Goal: Task Accomplishment & Management: Complete application form

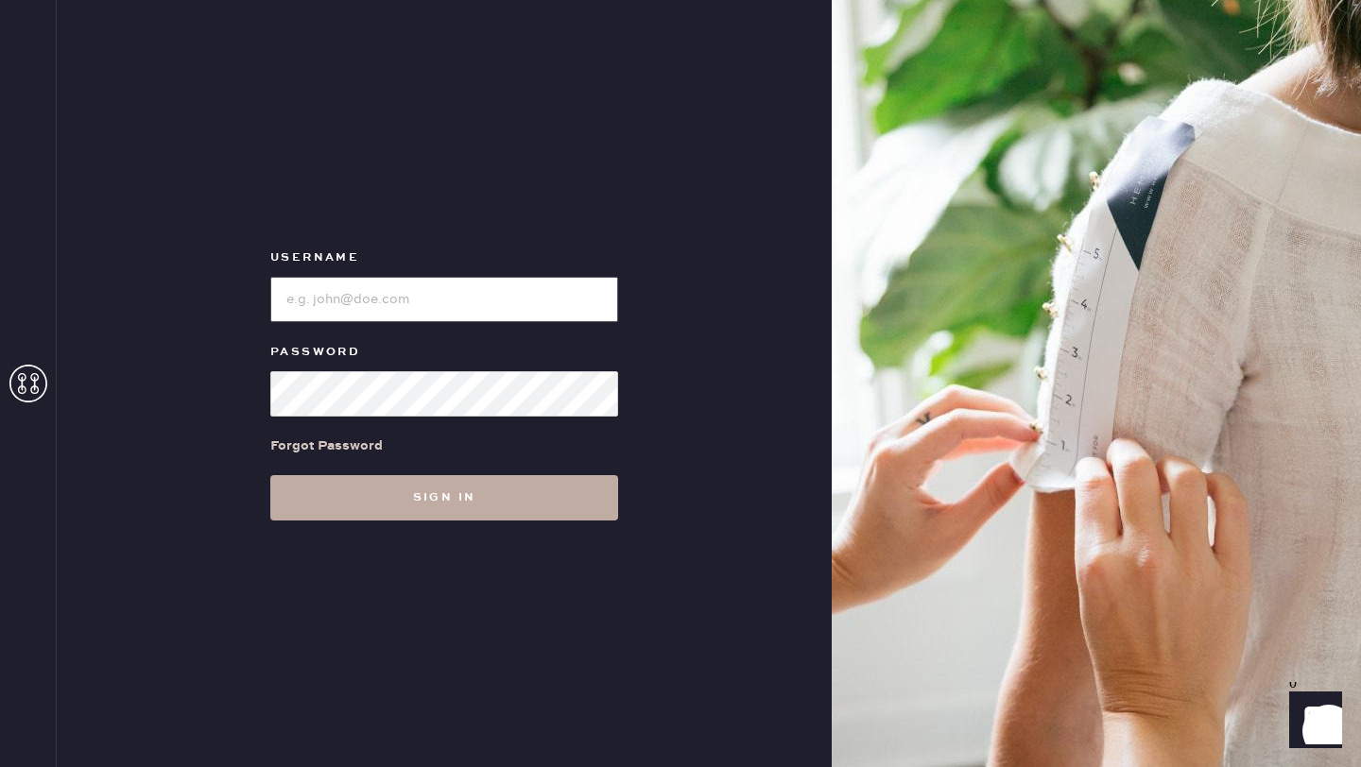
type input "reformationseattle"
click at [507, 498] on button "Sign in" at bounding box center [444, 497] width 348 height 45
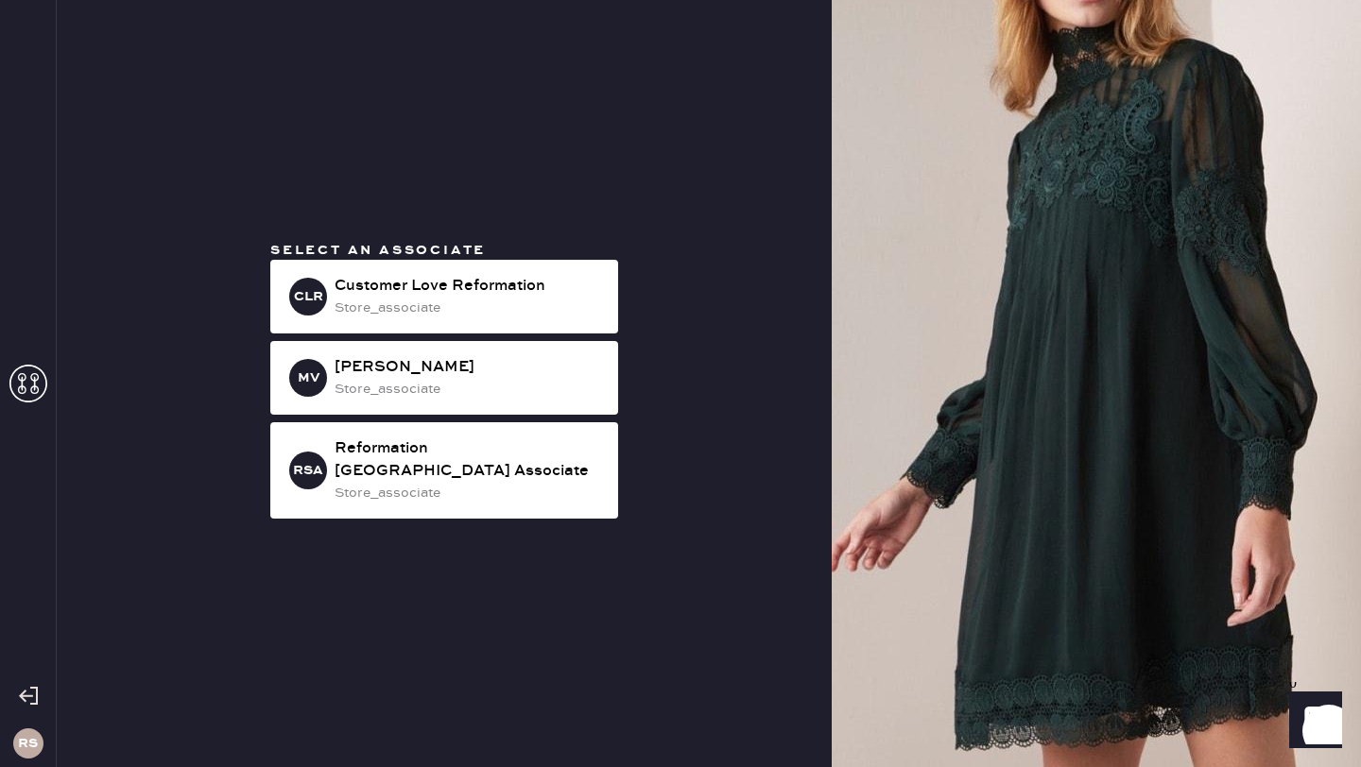
click at [507, 498] on div "RSA Reformation [GEOGRAPHIC_DATA] Associate store_associate" at bounding box center [444, 470] width 348 height 96
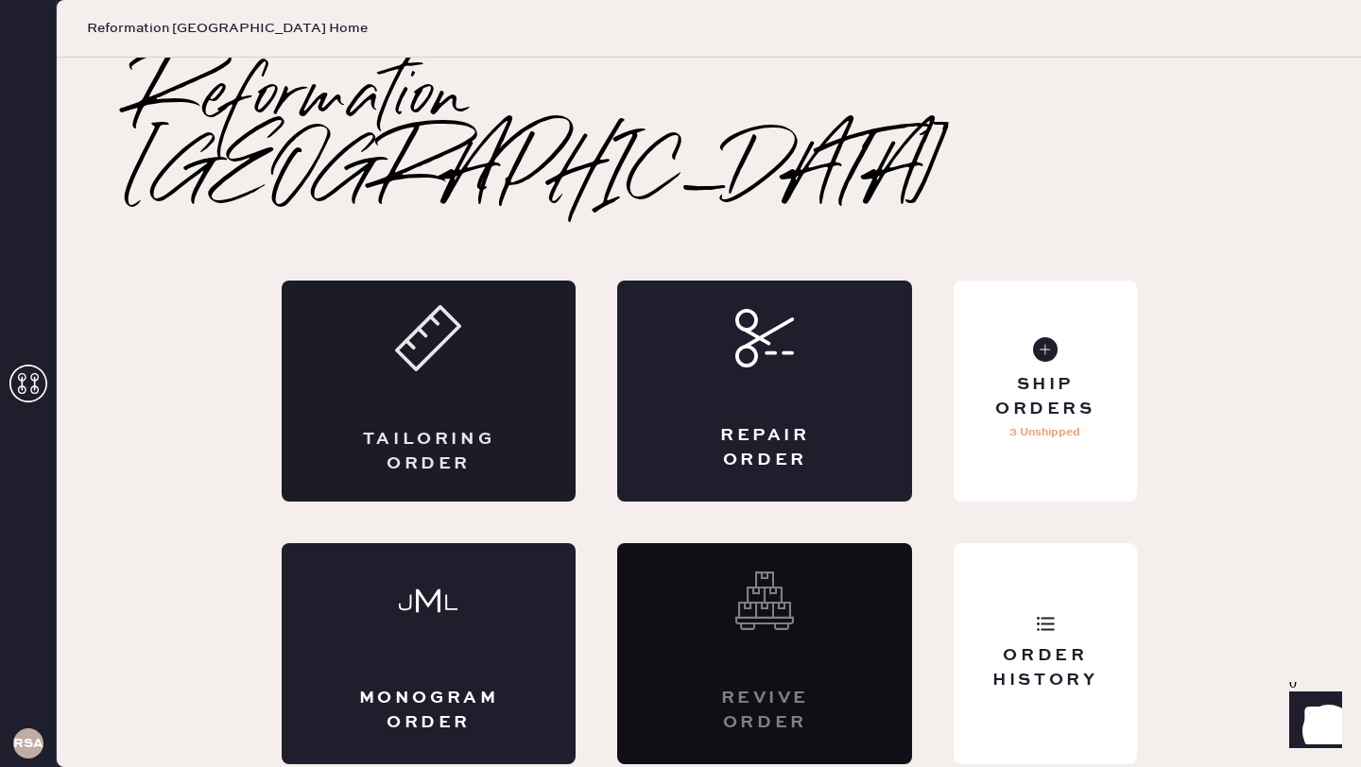
click at [418, 358] on div "Tailoring Order" at bounding box center [429, 391] width 295 height 221
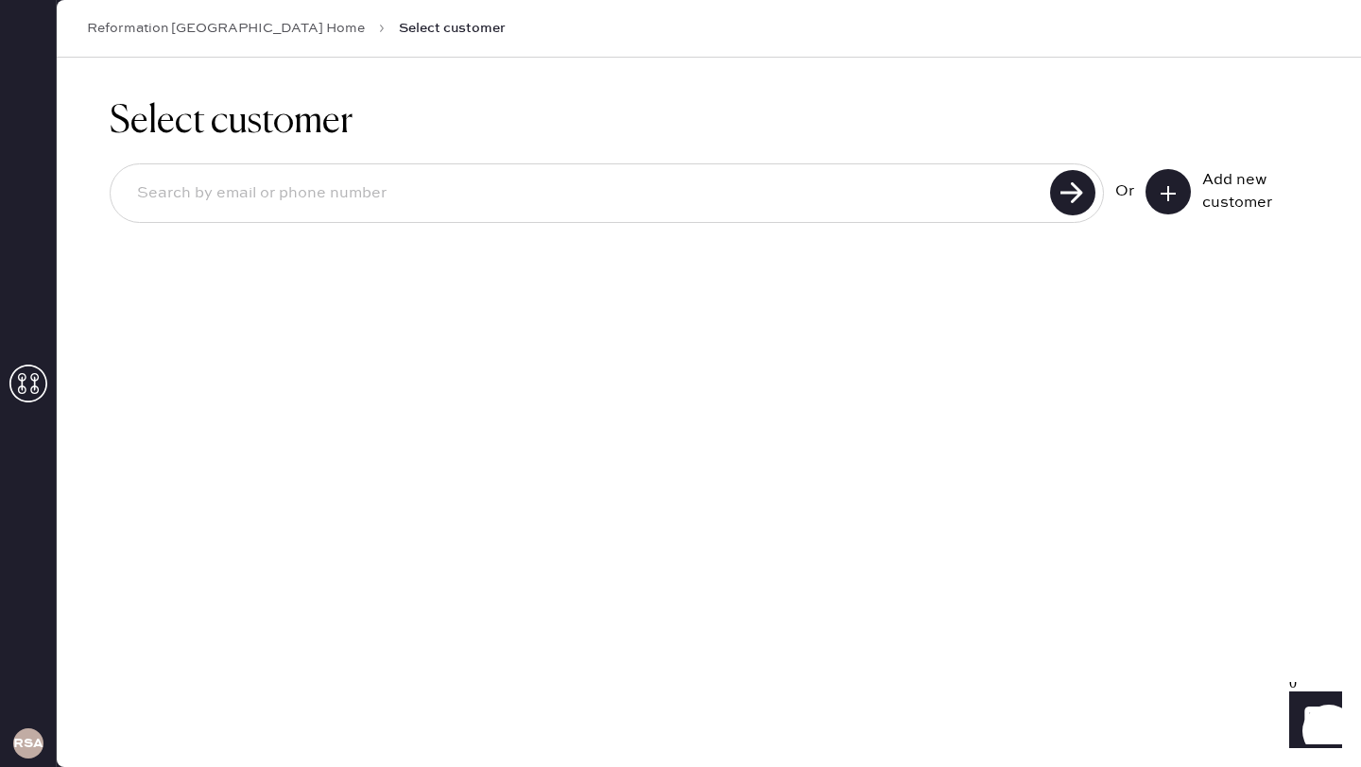
click at [1170, 202] on button at bounding box center [1167, 191] width 45 height 45
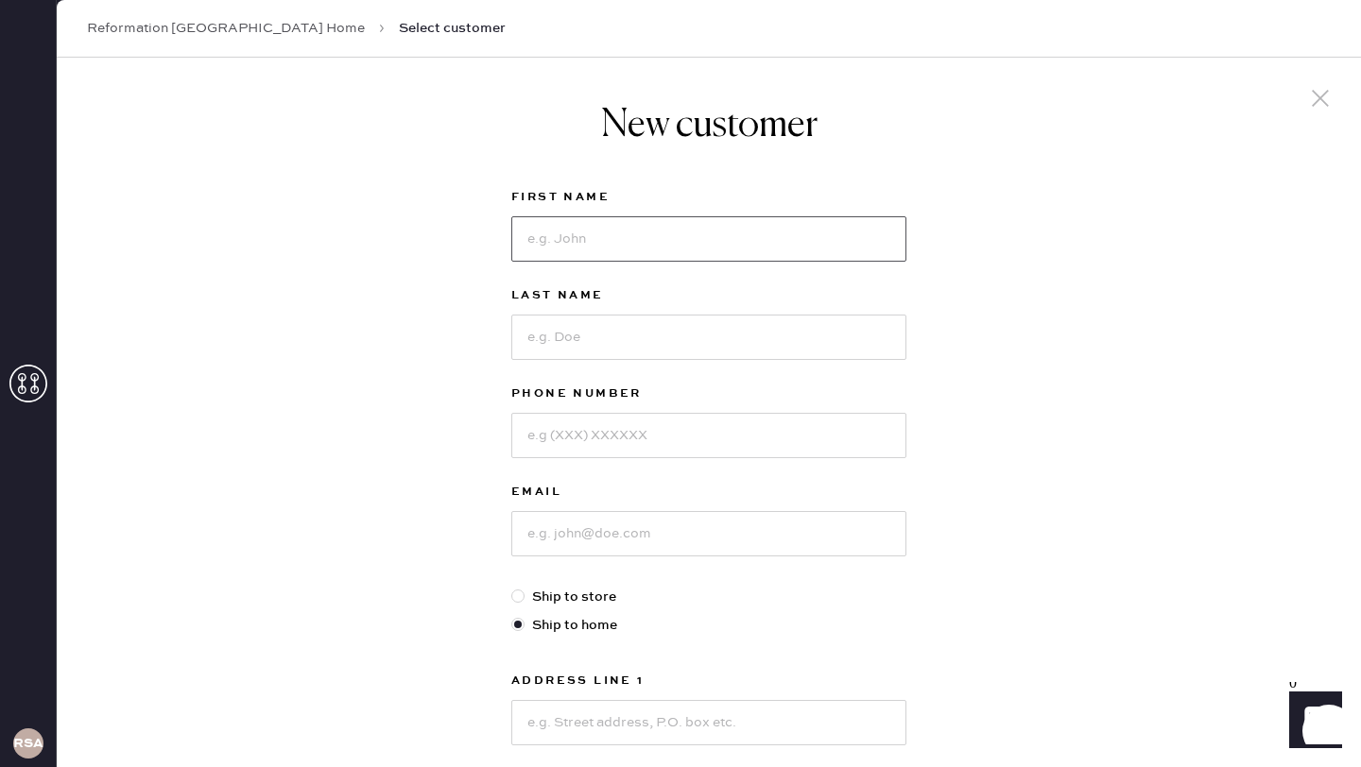
click at [721, 231] on input at bounding box center [708, 238] width 395 height 45
click at [948, 283] on div "New customer First Name Last Name Phone Number Email Ship to store Ship to home…" at bounding box center [709, 644] width 1304 height 1172
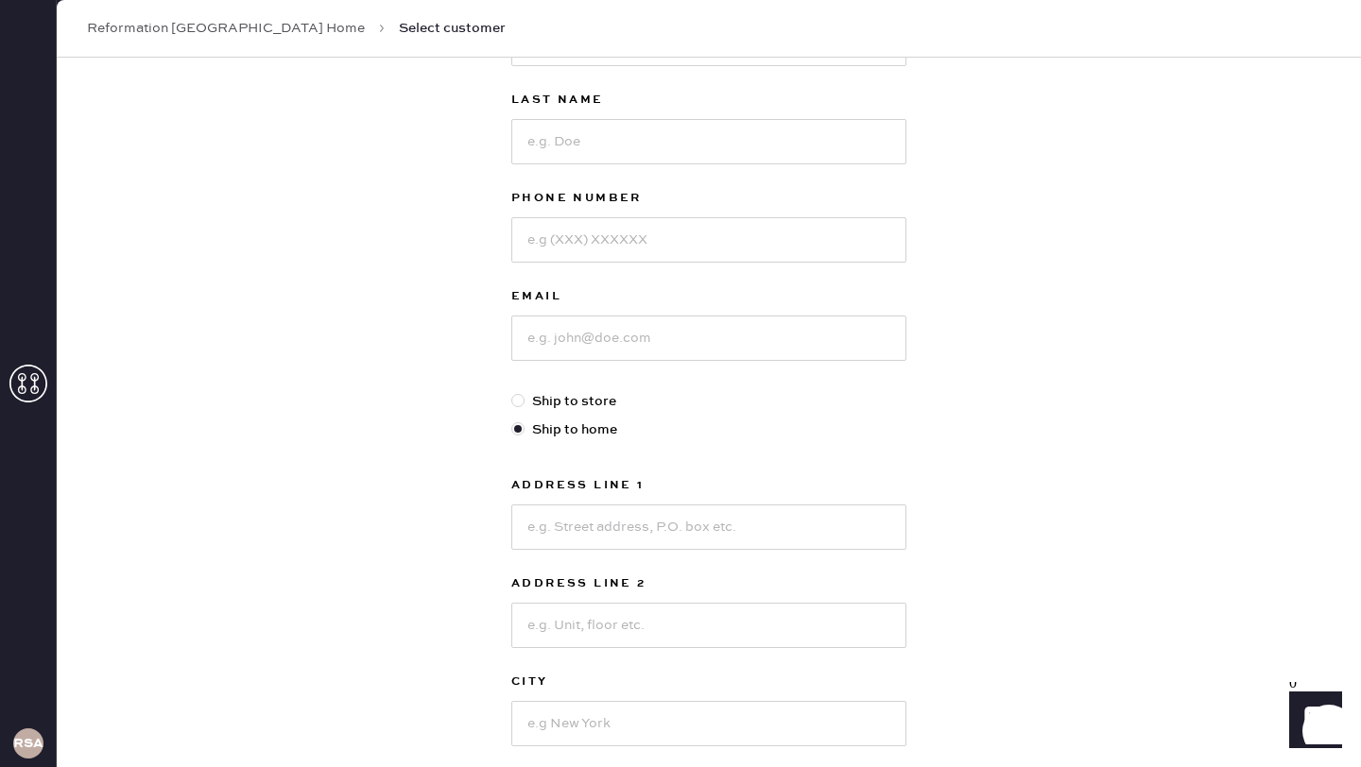
scroll to position [203, 0]
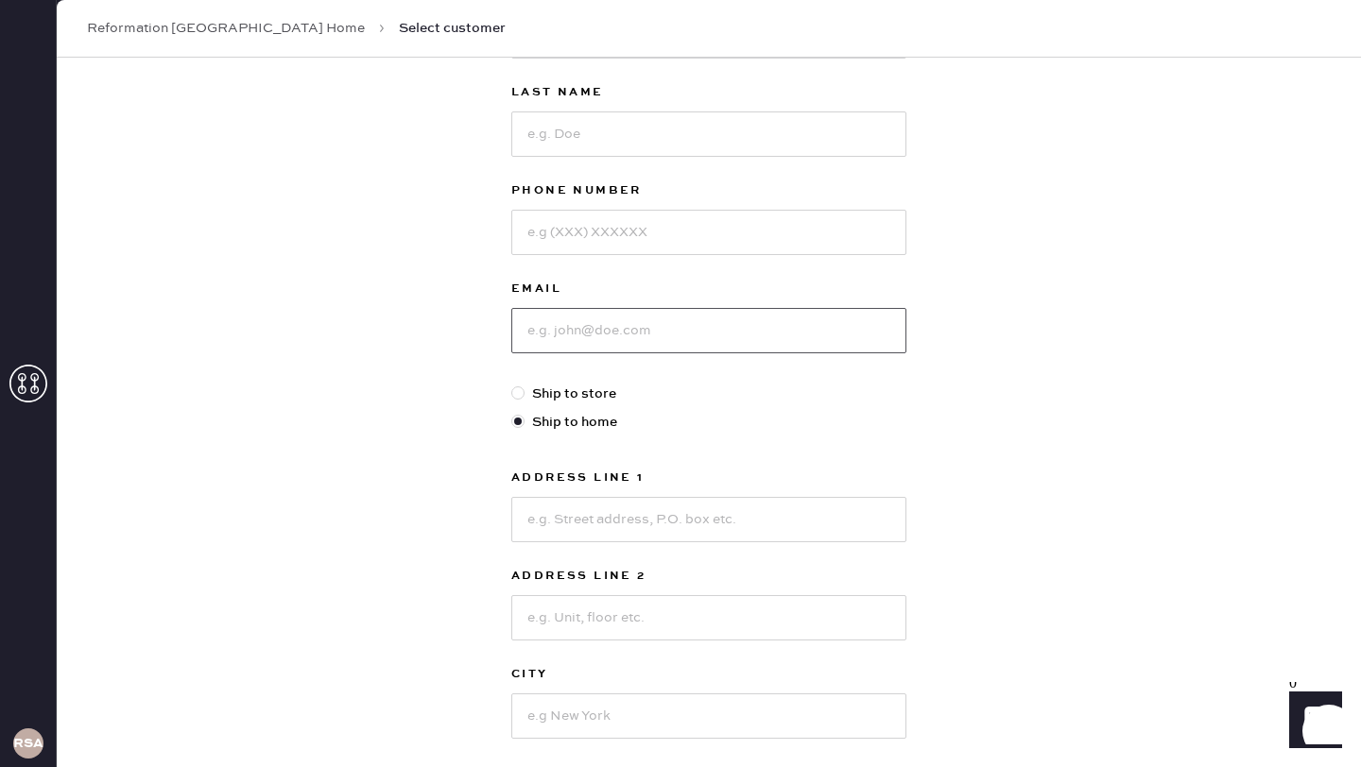
click at [625, 330] on input at bounding box center [708, 330] width 395 height 45
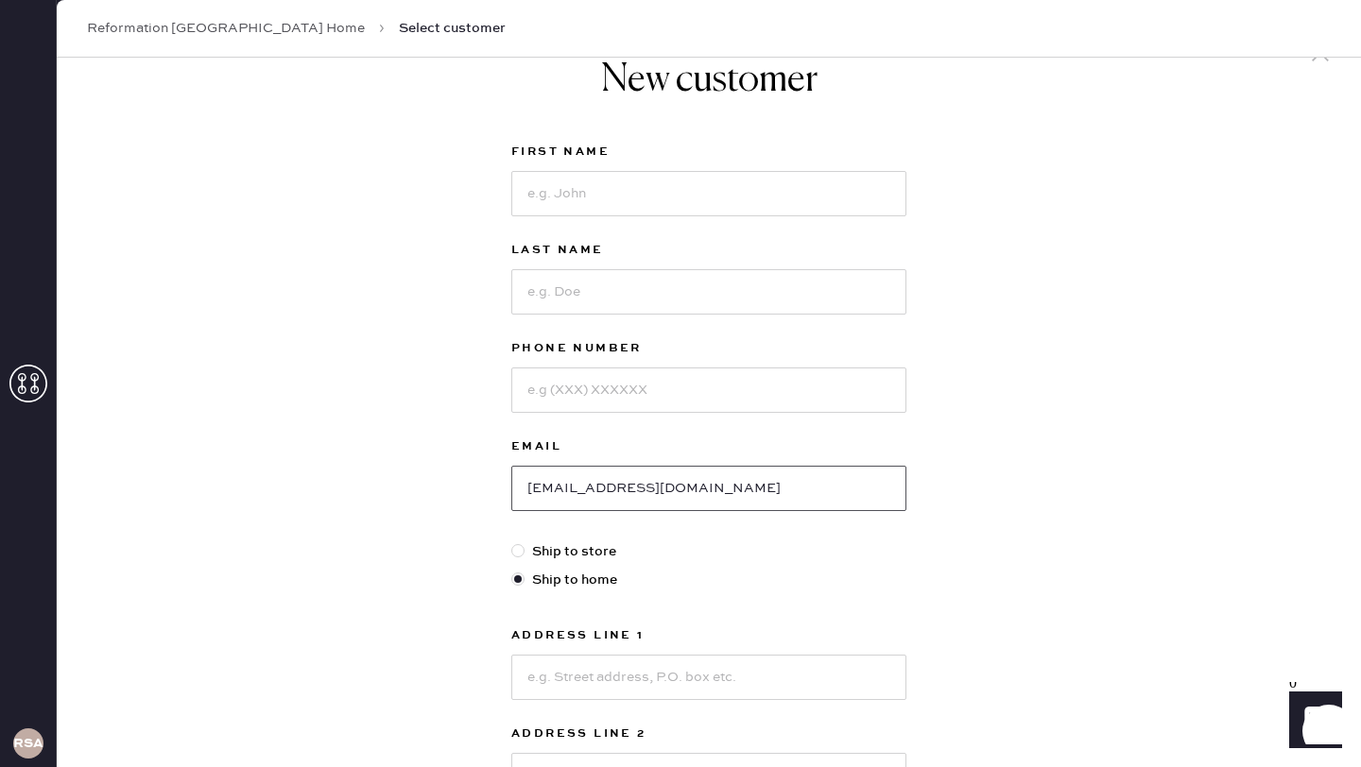
scroll to position [0, 0]
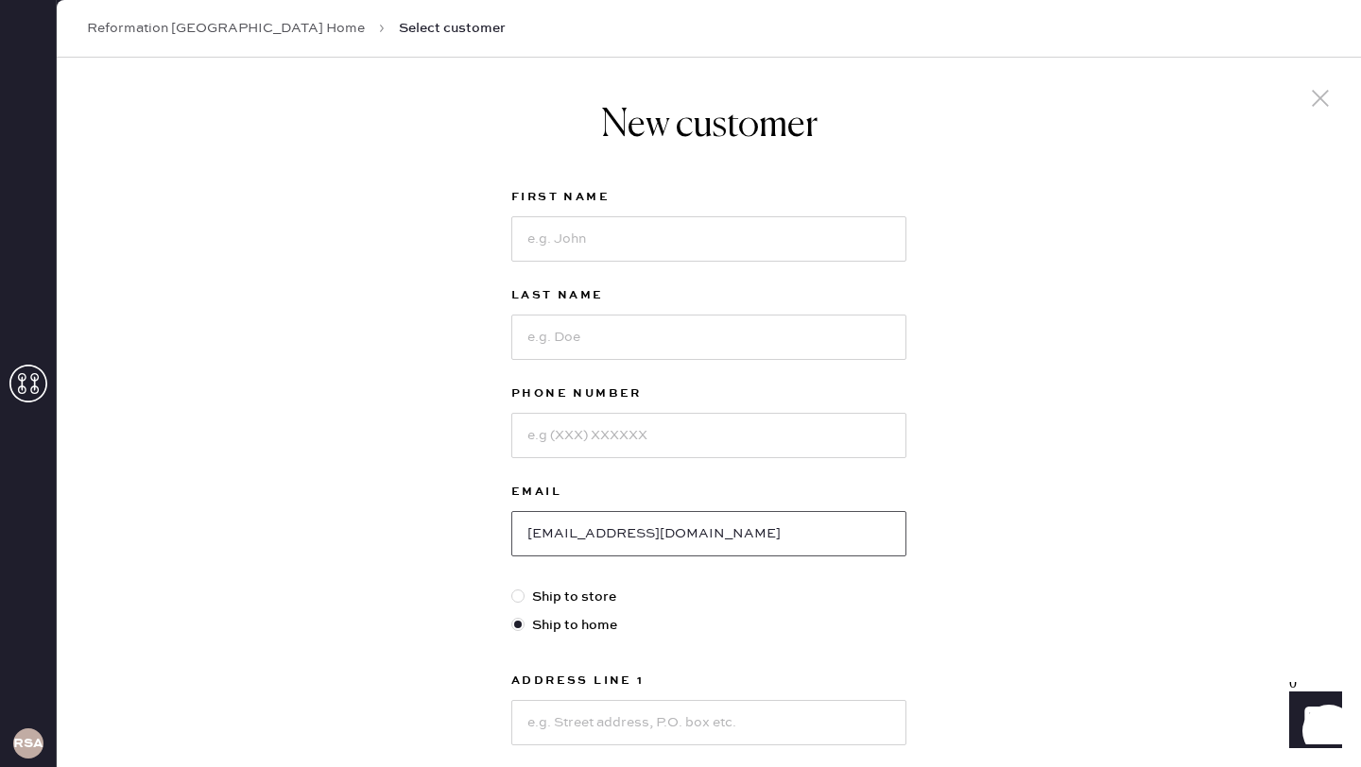
type input "[EMAIL_ADDRESS][DOMAIN_NAME]"
click at [605, 210] on div "First Name" at bounding box center [708, 199] width 395 height 26
click at [603, 222] on input at bounding box center [708, 238] width 395 height 45
type input "[PERSON_NAME]"
click at [601, 345] on input at bounding box center [708, 337] width 395 height 45
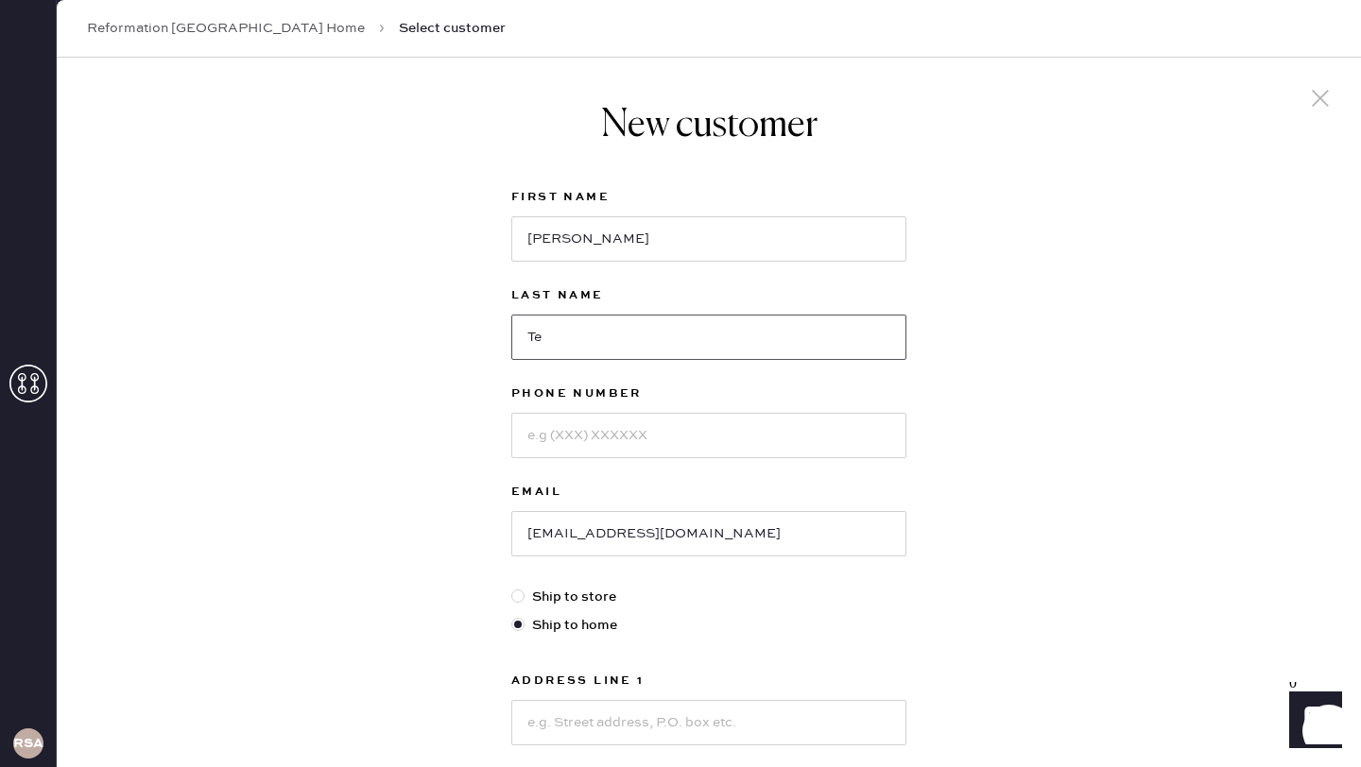
type input "Te"
click at [604, 452] on input at bounding box center [708, 435] width 395 height 45
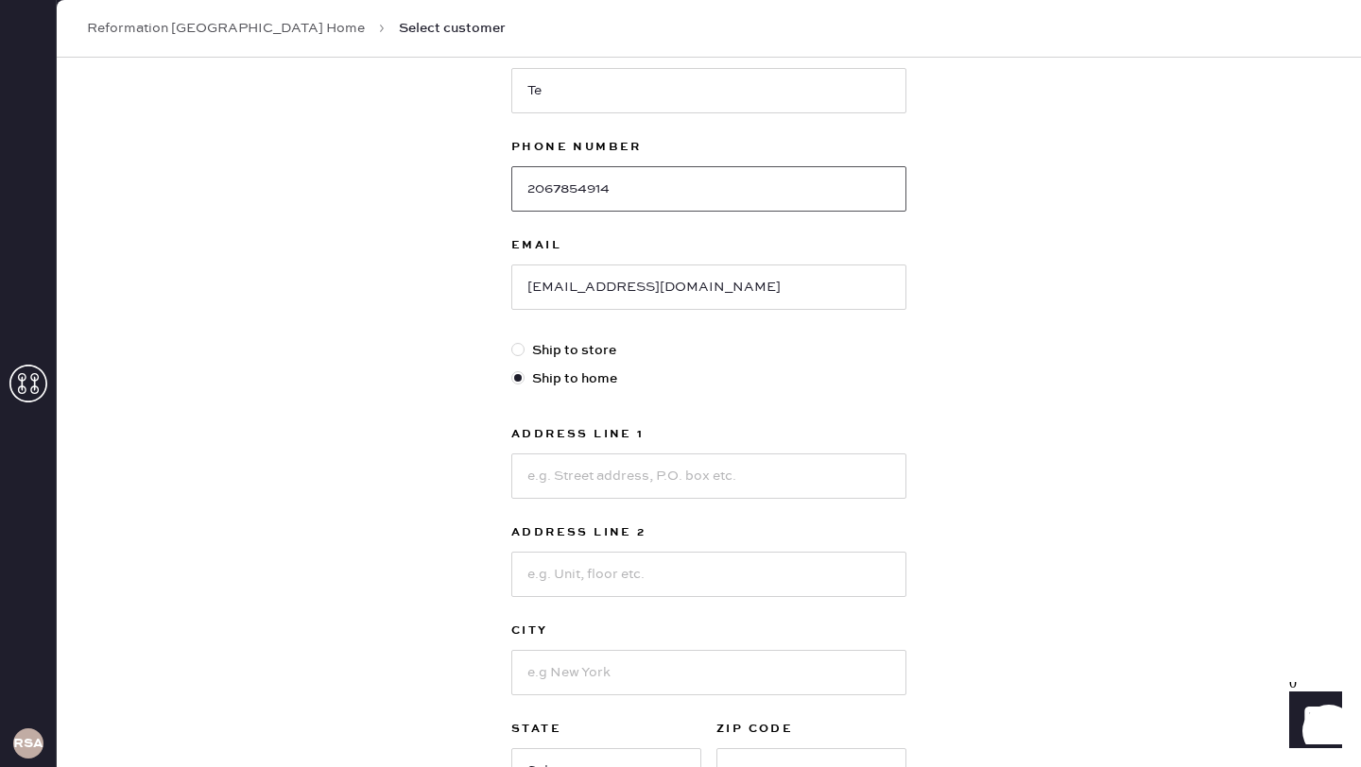
scroll to position [263, 0]
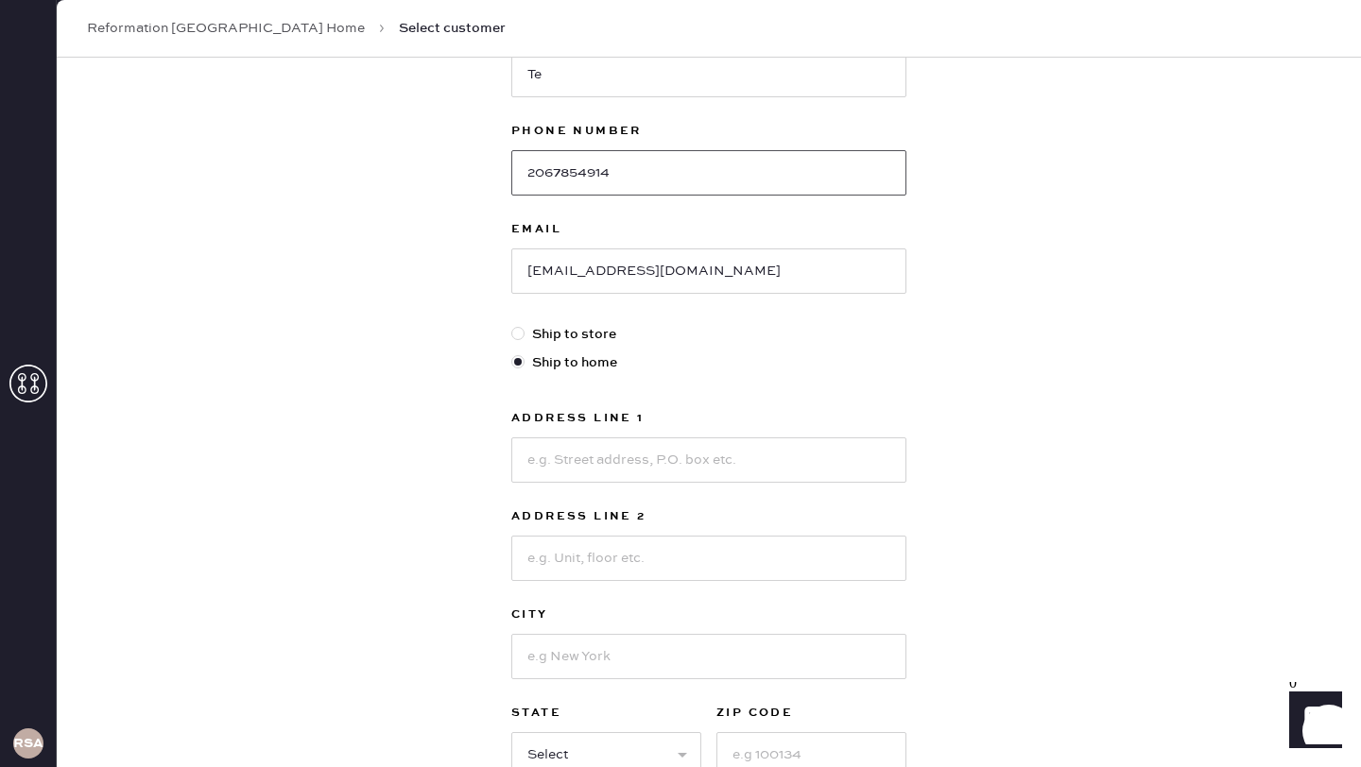
type input "2067854914"
click at [637, 465] on input at bounding box center [708, 459] width 395 height 45
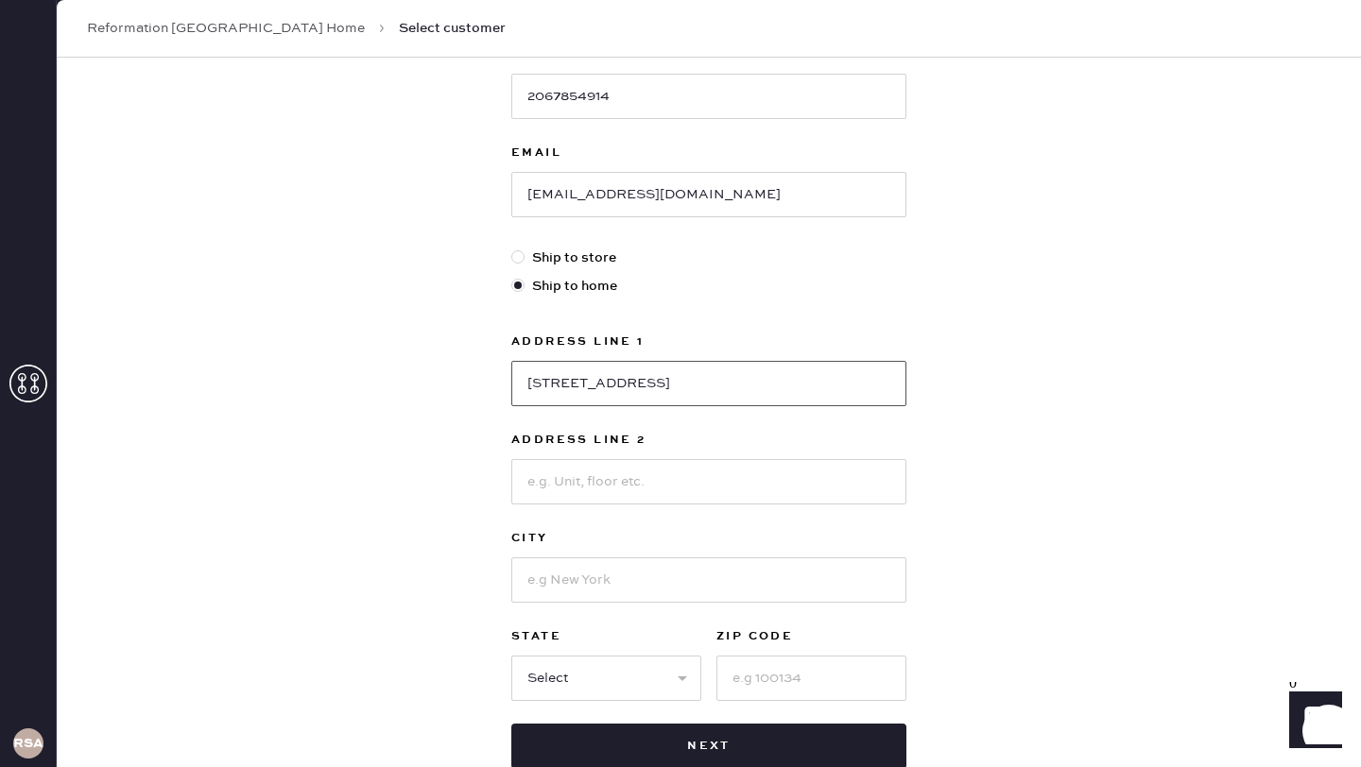
scroll to position [367, 0]
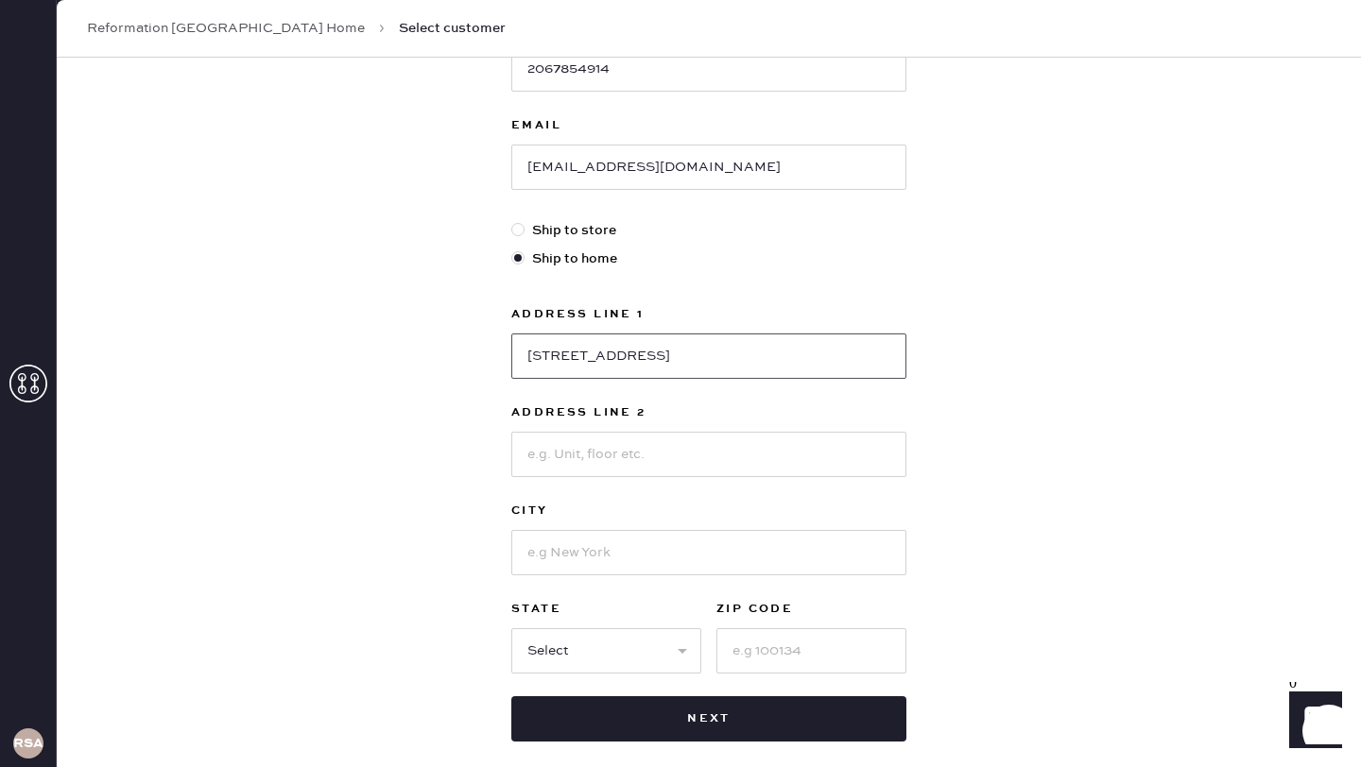
type input "[STREET_ADDRESS]"
click at [619, 467] on input at bounding box center [708, 454] width 395 height 45
type input "Unit P502"
click at [591, 560] on input at bounding box center [708, 552] width 395 height 45
type input "[GEOGRAPHIC_DATA]"
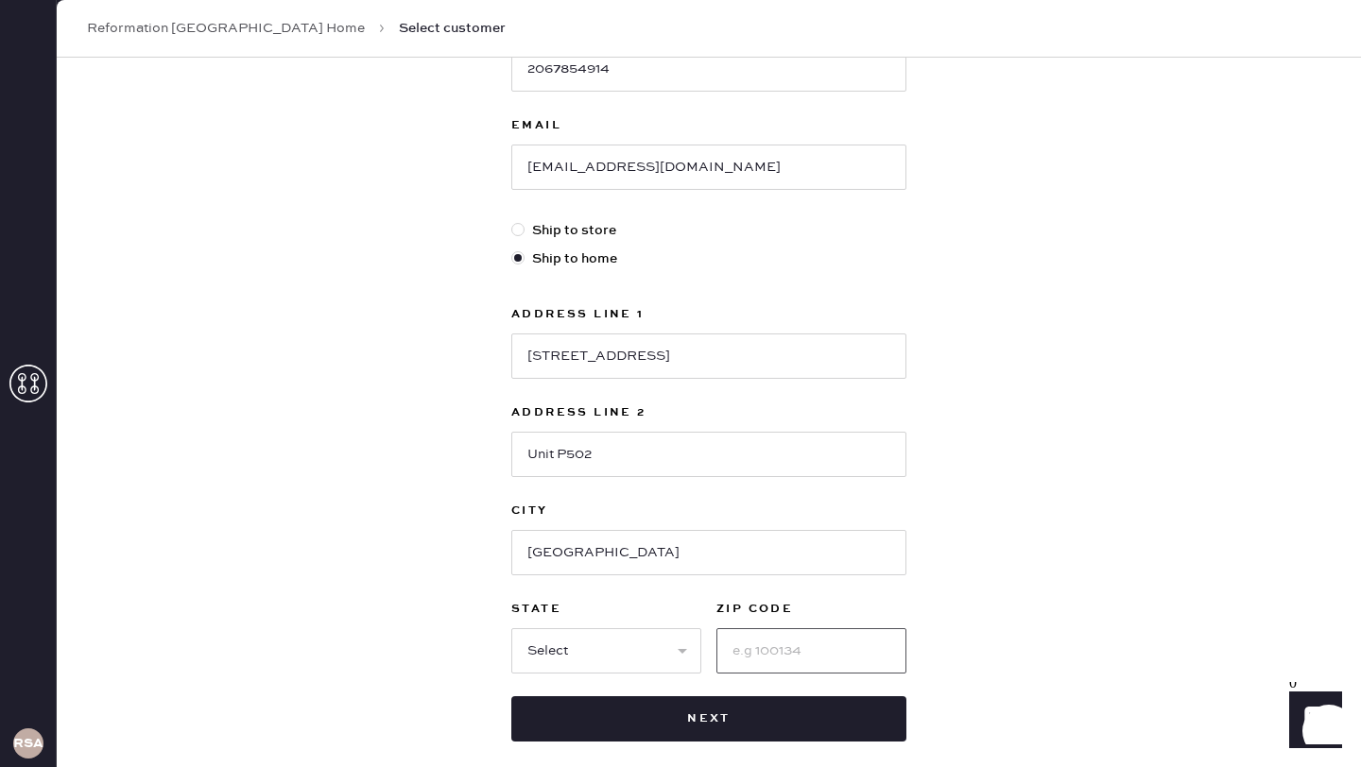
click at [763, 657] on input at bounding box center [811, 650] width 190 height 45
type input "98102"
click at [646, 650] on select "Select AK AL AR AZ CA CO CT [GEOGRAPHIC_DATA] DE FL [GEOGRAPHIC_DATA] HI [GEOGR…" at bounding box center [606, 650] width 190 height 45
select select "WA"
click at [511, 628] on select "Select AK AL AR AZ CA CO CT [GEOGRAPHIC_DATA] DE FL [GEOGRAPHIC_DATA] HI [GEOGR…" at bounding box center [606, 650] width 190 height 45
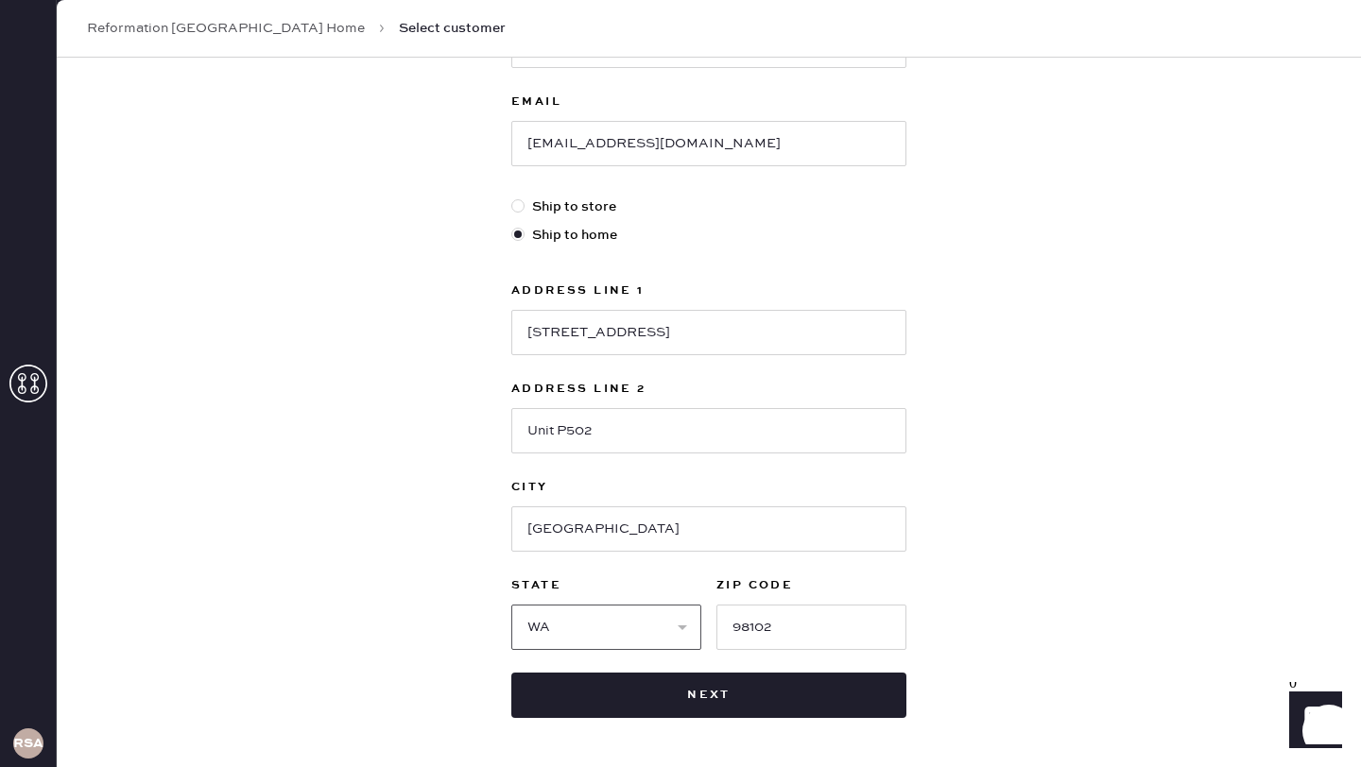
scroll to position [462, 0]
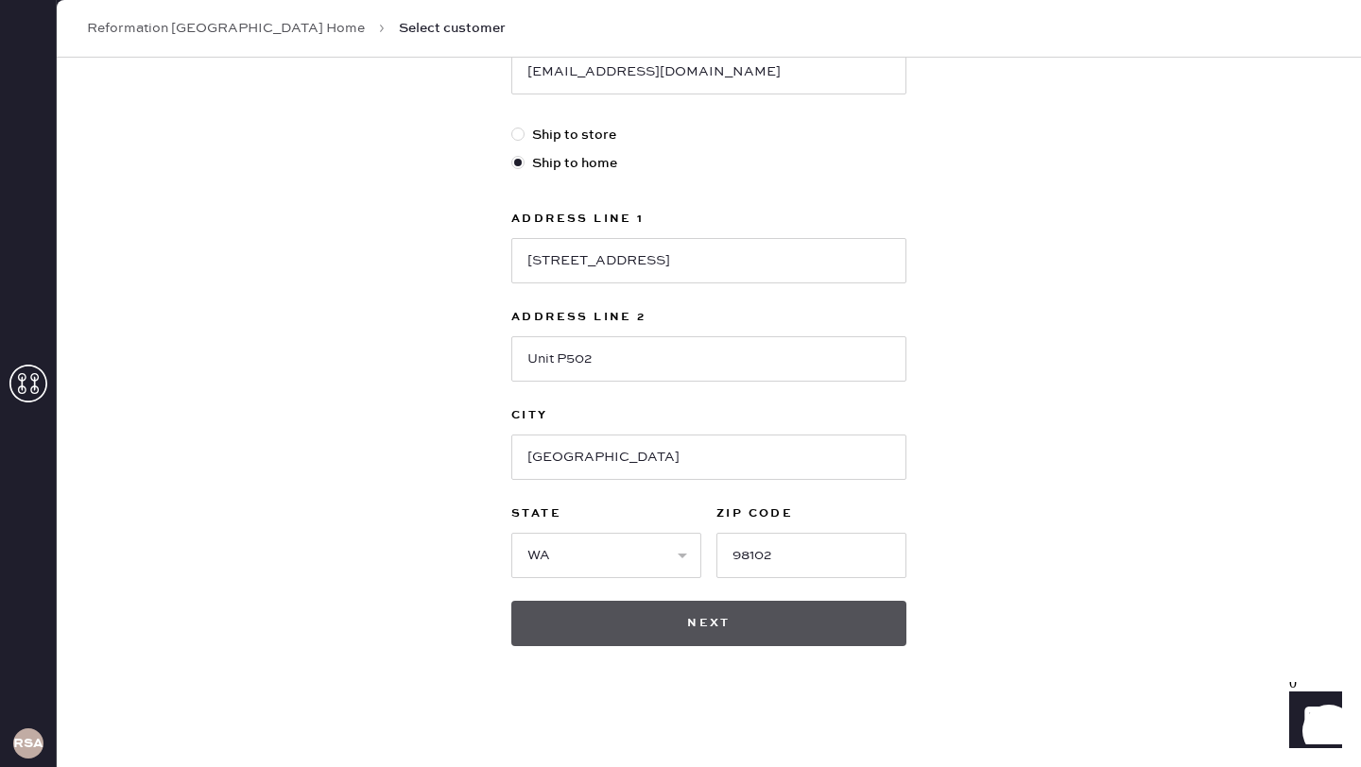
click at [761, 624] on button "Next" at bounding box center [708, 623] width 395 height 45
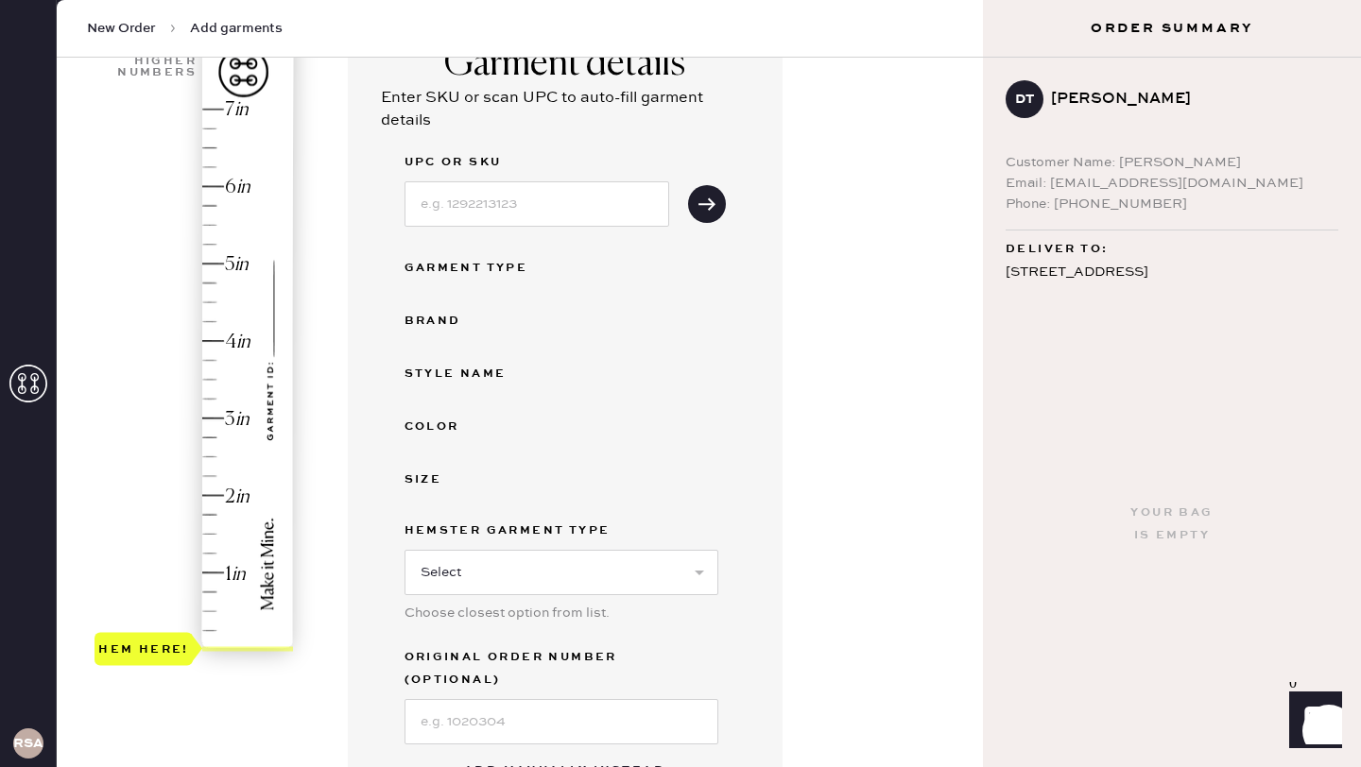
scroll to position [233, 0]
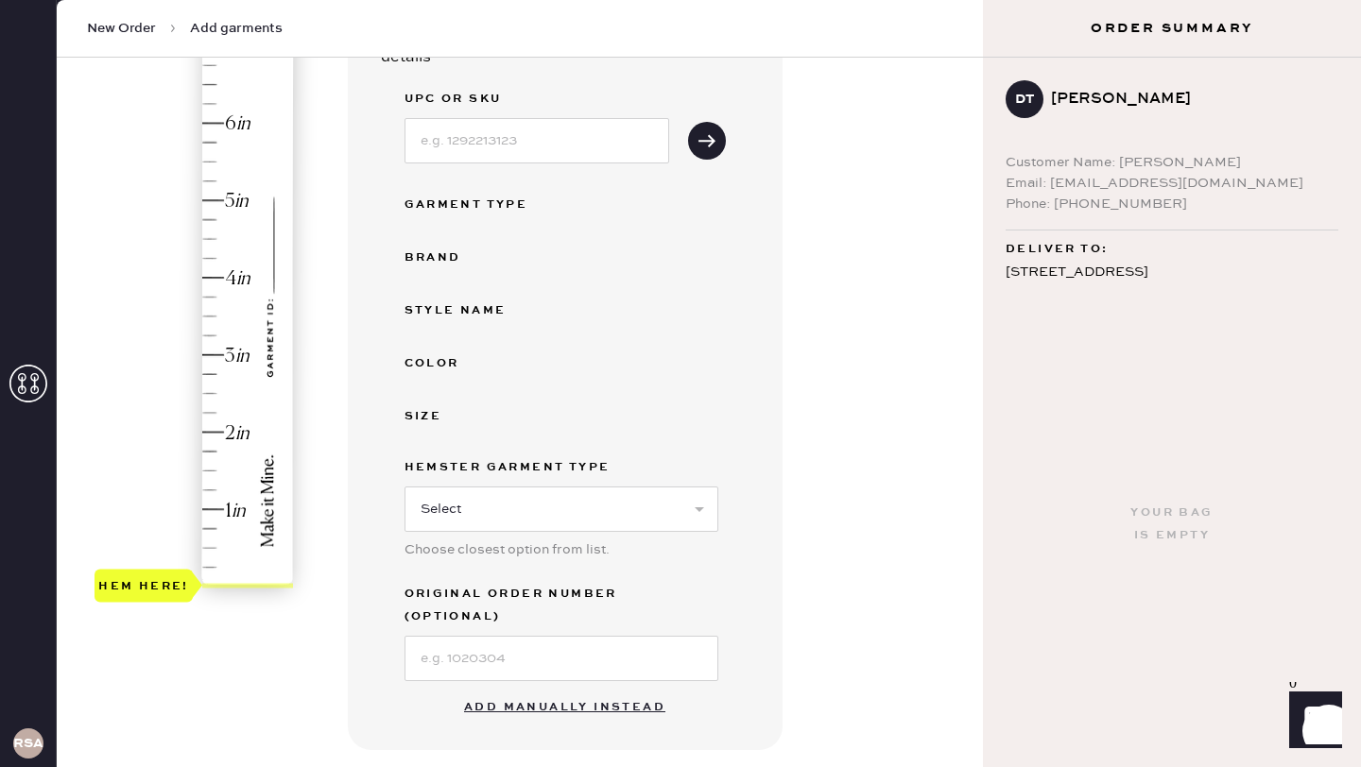
click at [578, 689] on button "Add manually instead" at bounding box center [565, 708] width 224 height 38
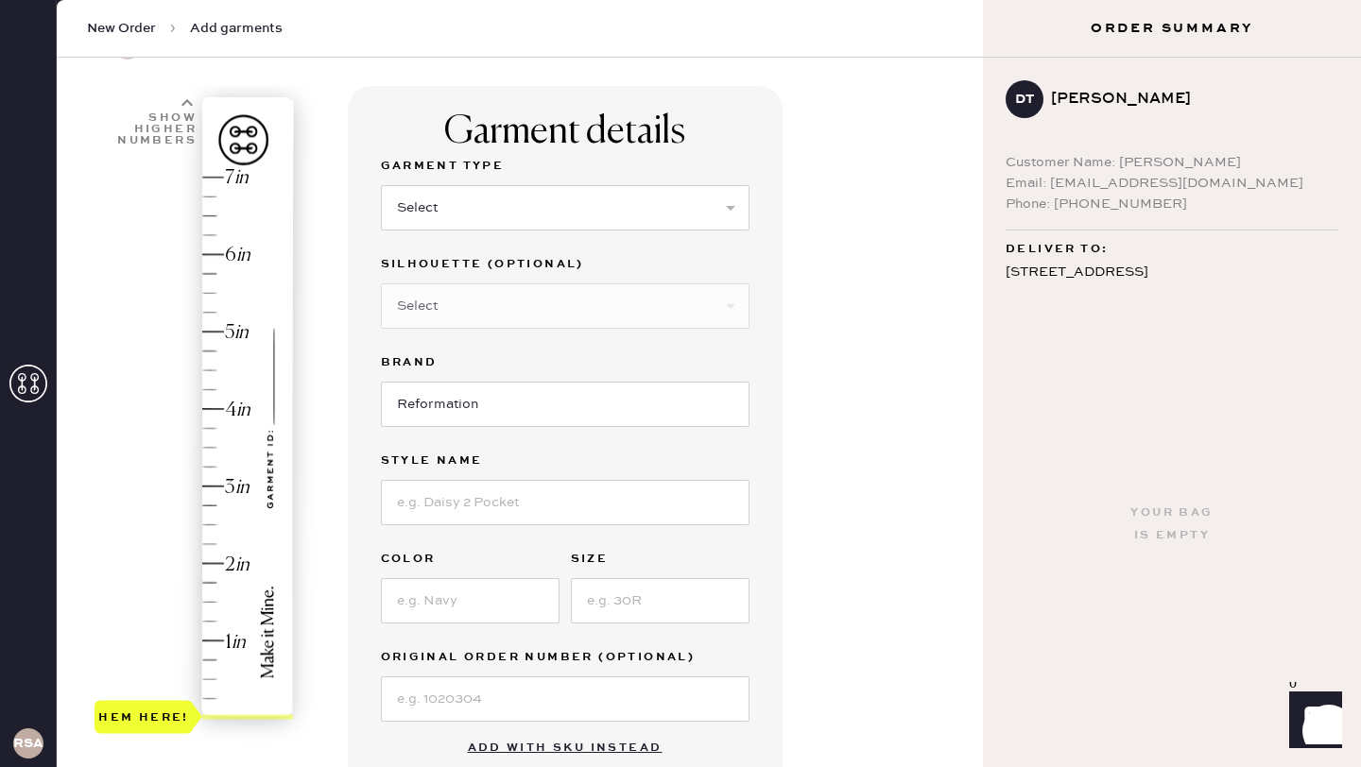
scroll to position [92, 0]
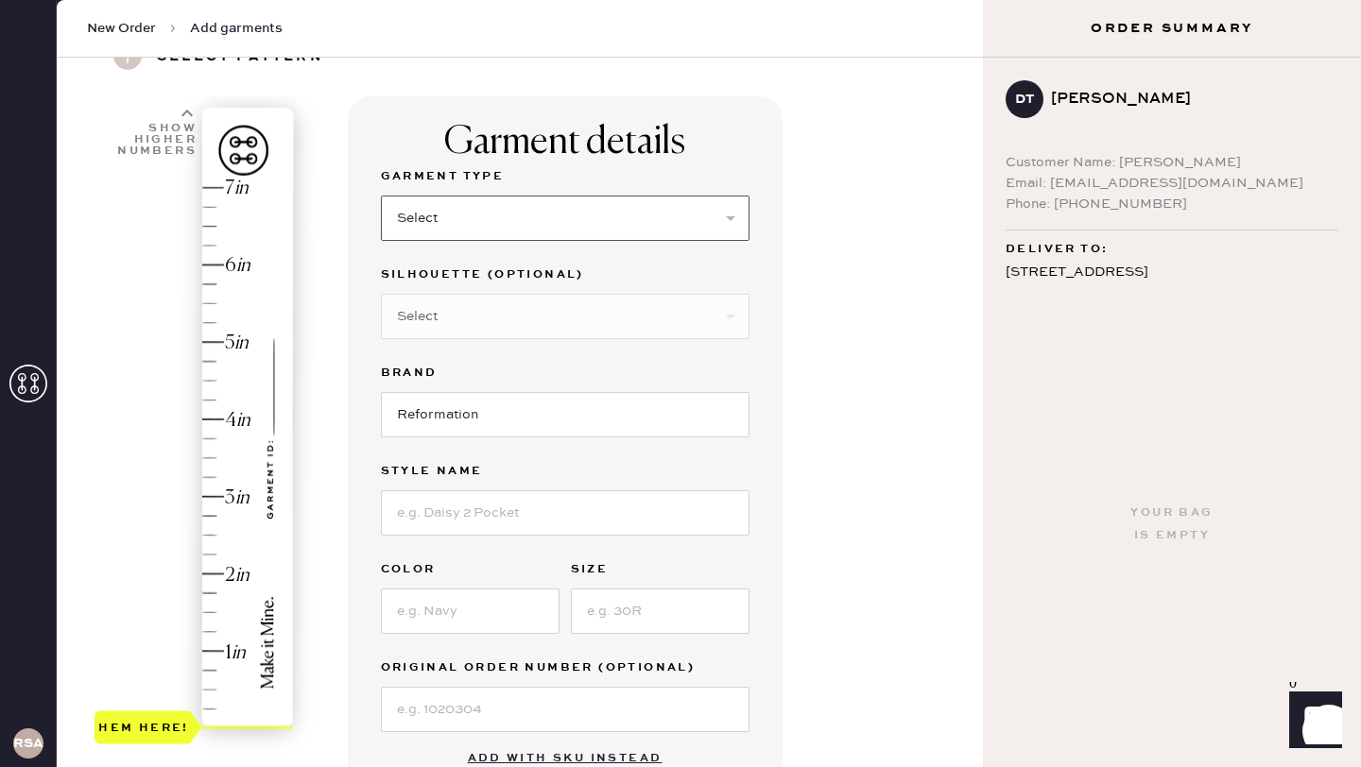
click at [523, 231] on select "Select Basic Skirt Jeans Leggings Pants Shorts Basic Sleeved Dress Basic Sleeve…" at bounding box center [565, 218] width 369 height 45
select select "2"
click at [381, 196] on select "Select Basic Skirt Jeans Leggings Pants Shorts Basic Sleeved Dress Basic Sleeve…" at bounding box center [565, 218] width 369 height 45
click at [563, 294] on select "Select Shorts Cropped Flare Boot Cut Straight Skinny Other" at bounding box center [565, 316] width 369 height 45
select select "7"
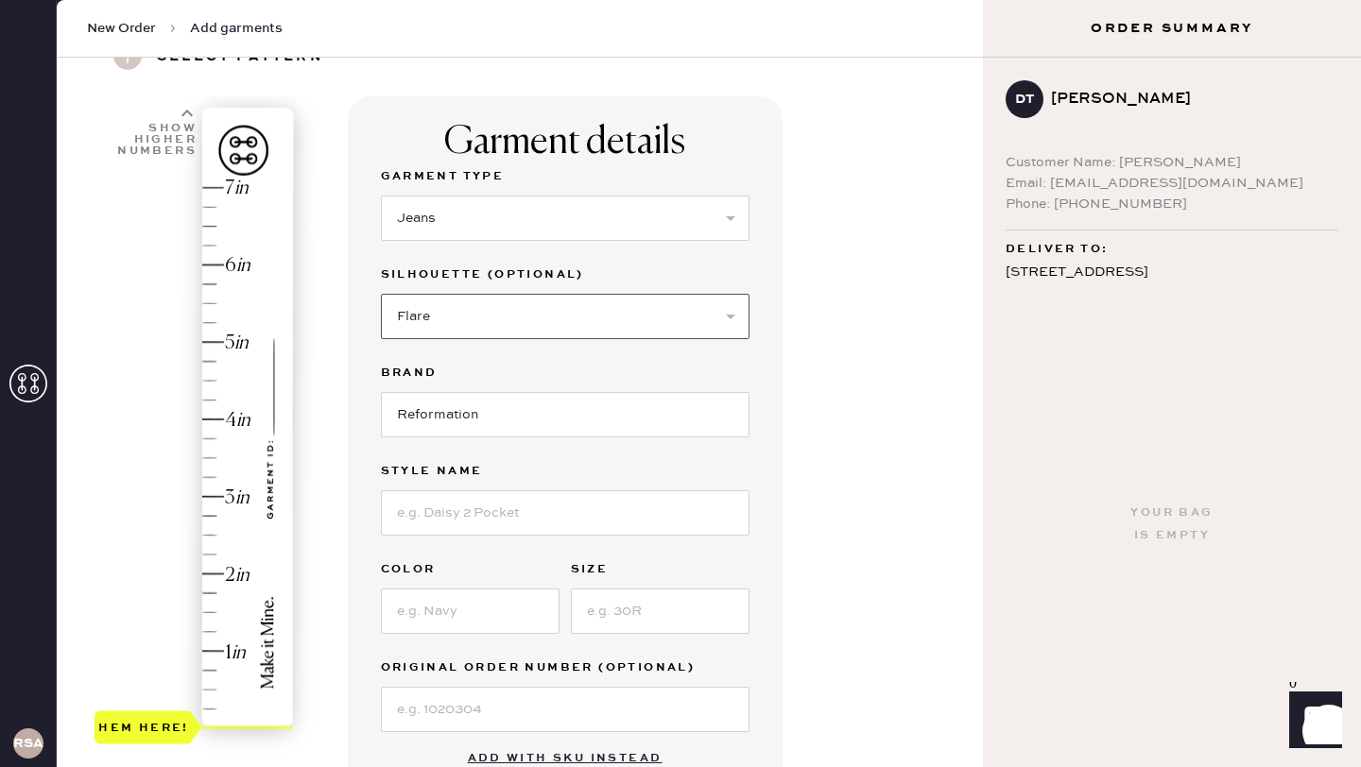
click at [381, 294] on select "Select Shorts Cropped Flare Boot Cut Straight Skinny Other" at bounding box center [565, 316] width 369 height 45
click at [510, 514] on input at bounding box center [565, 512] width 369 height 45
type input "[PERSON_NAME] Rise Slouchy Wide Leg Jeans"
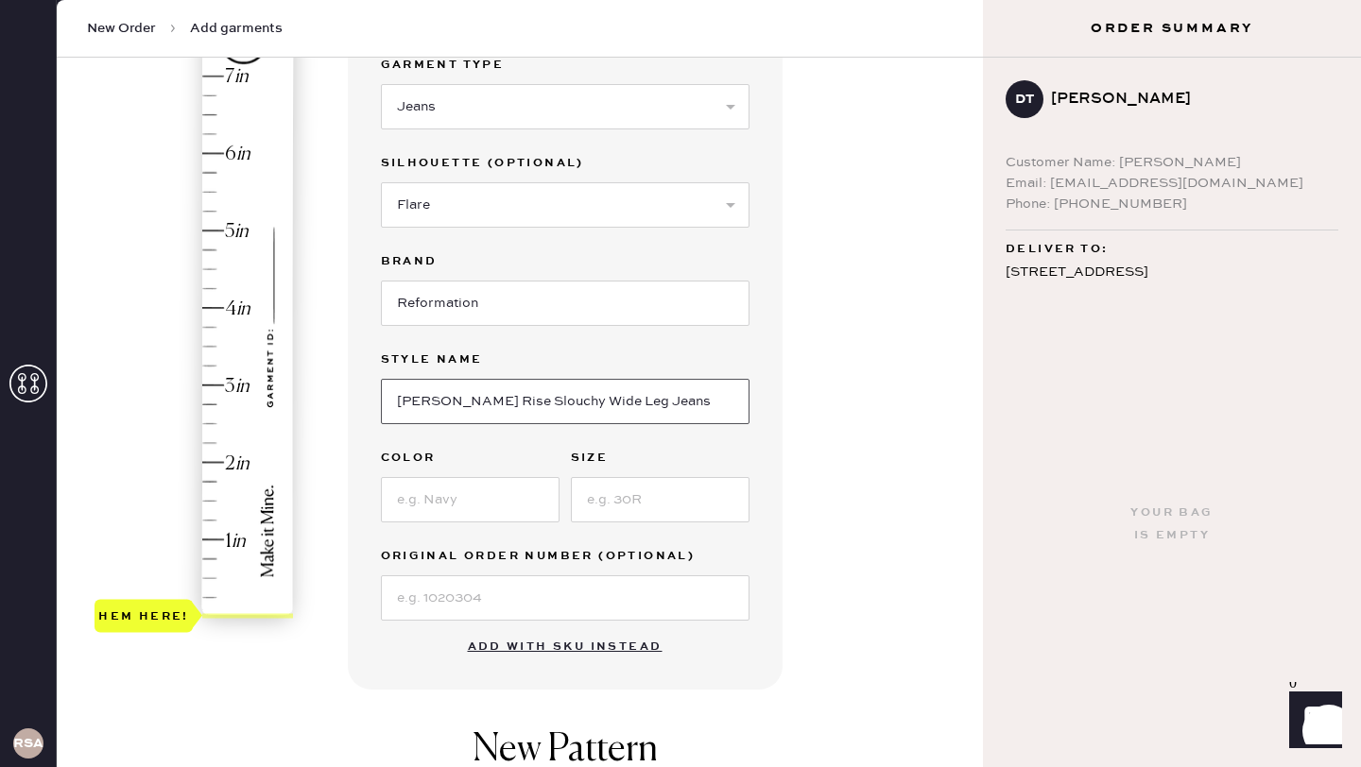
scroll to position [231, 0]
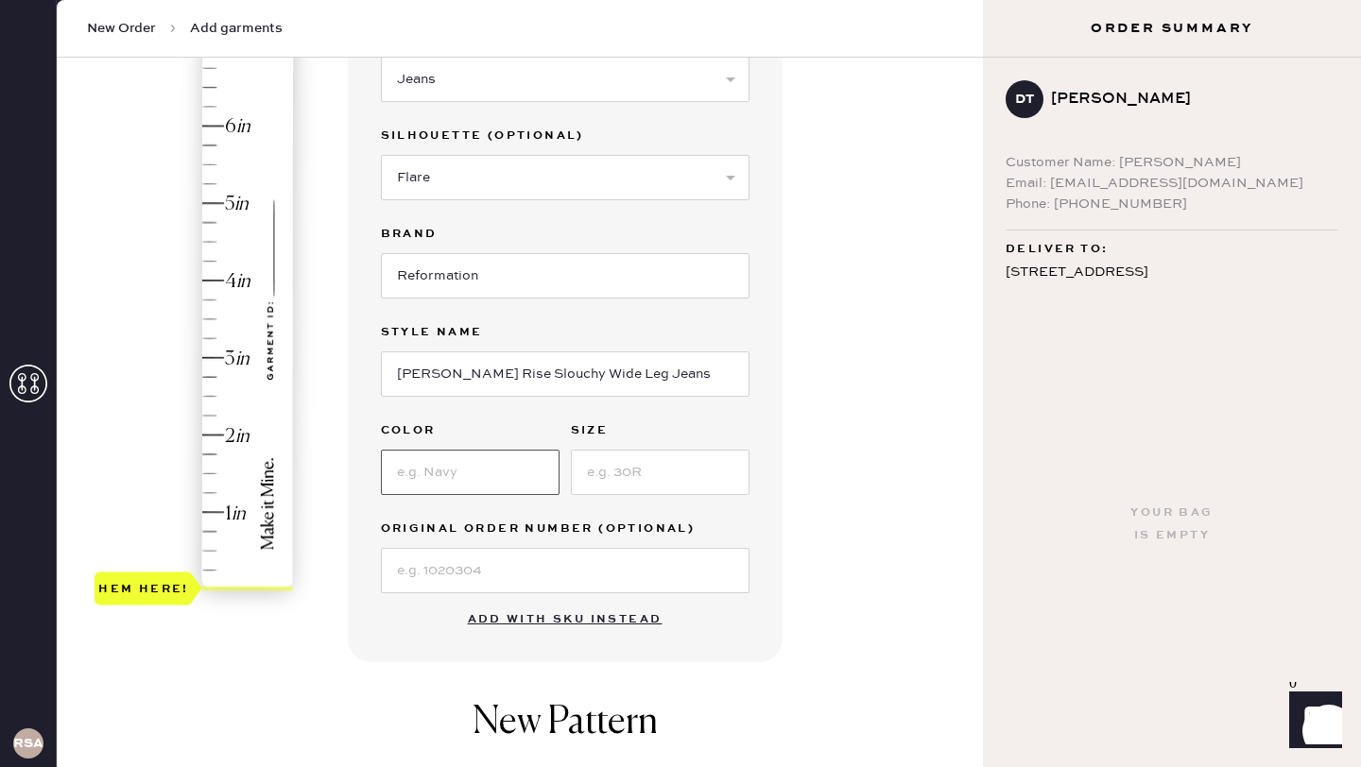
click at [473, 487] on input at bounding box center [470, 472] width 179 height 45
type input "I"
type input "Ondine"
click at [622, 480] on input at bounding box center [660, 472] width 179 height 45
type input "23"
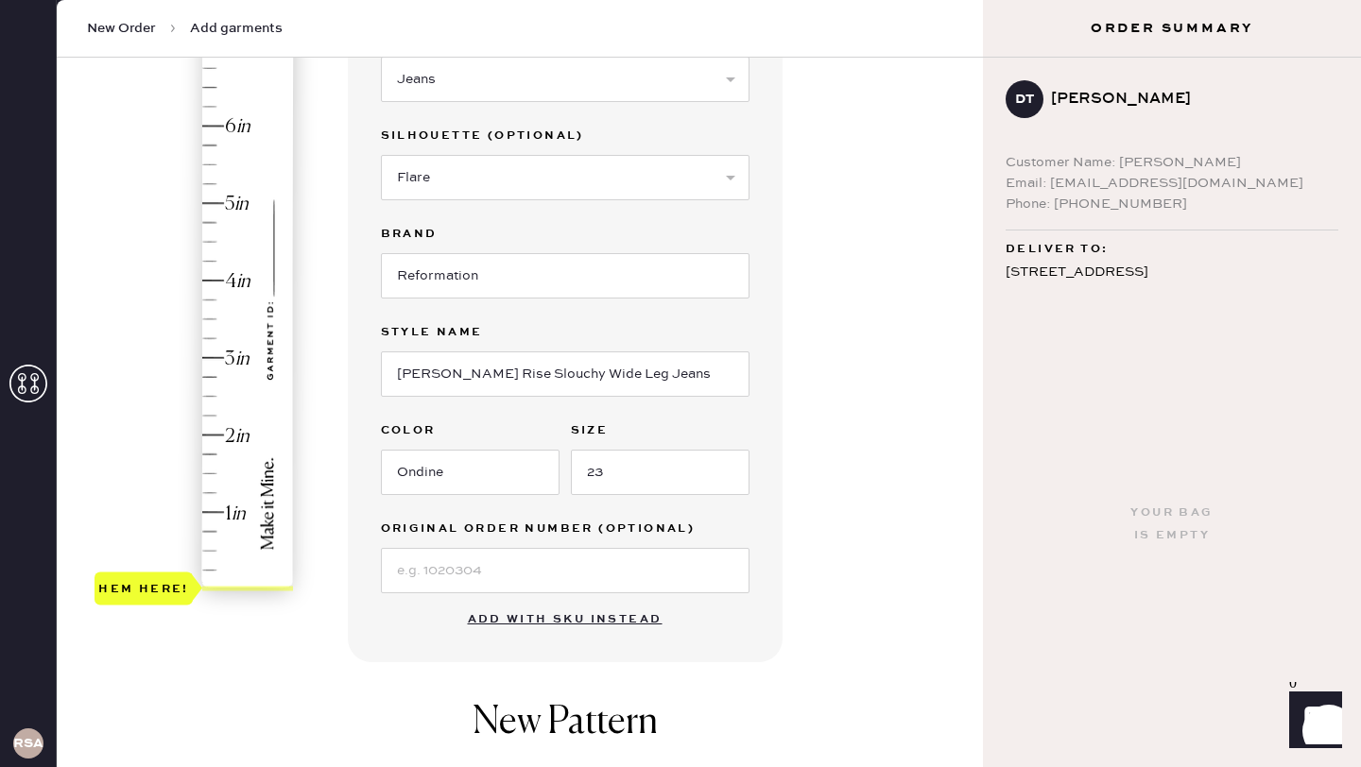
click at [829, 425] on div "Garment details Garment Type Select Basic Skirt Jeans Leggings Pants Shorts Bas…" at bounding box center [658, 493] width 621 height 1073
type input "3.5"
click at [212, 323] on div "Hem here!" at bounding box center [194, 319] width 201 height 557
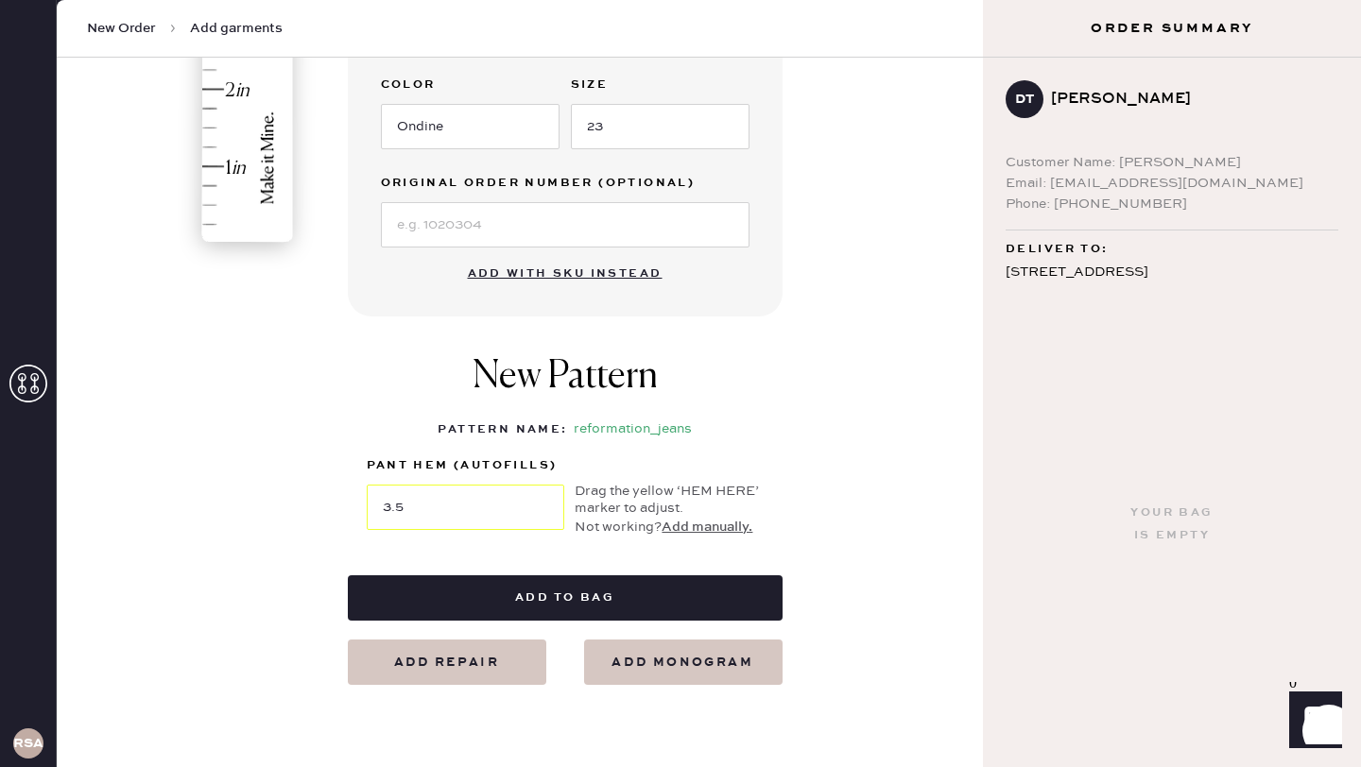
scroll to position [595, 0]
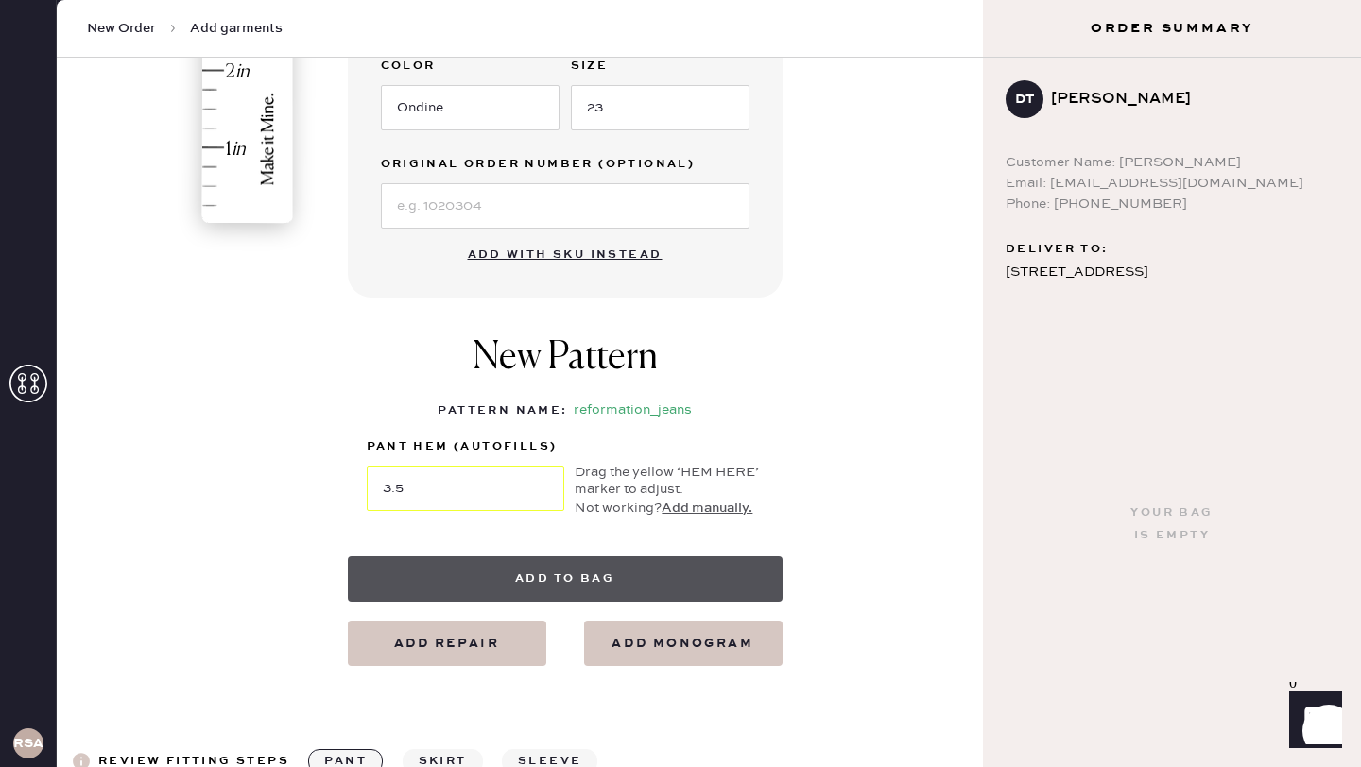
click at [583, 575] on button "Add to bag" at bounding box center [565, 579] width 435 height 45
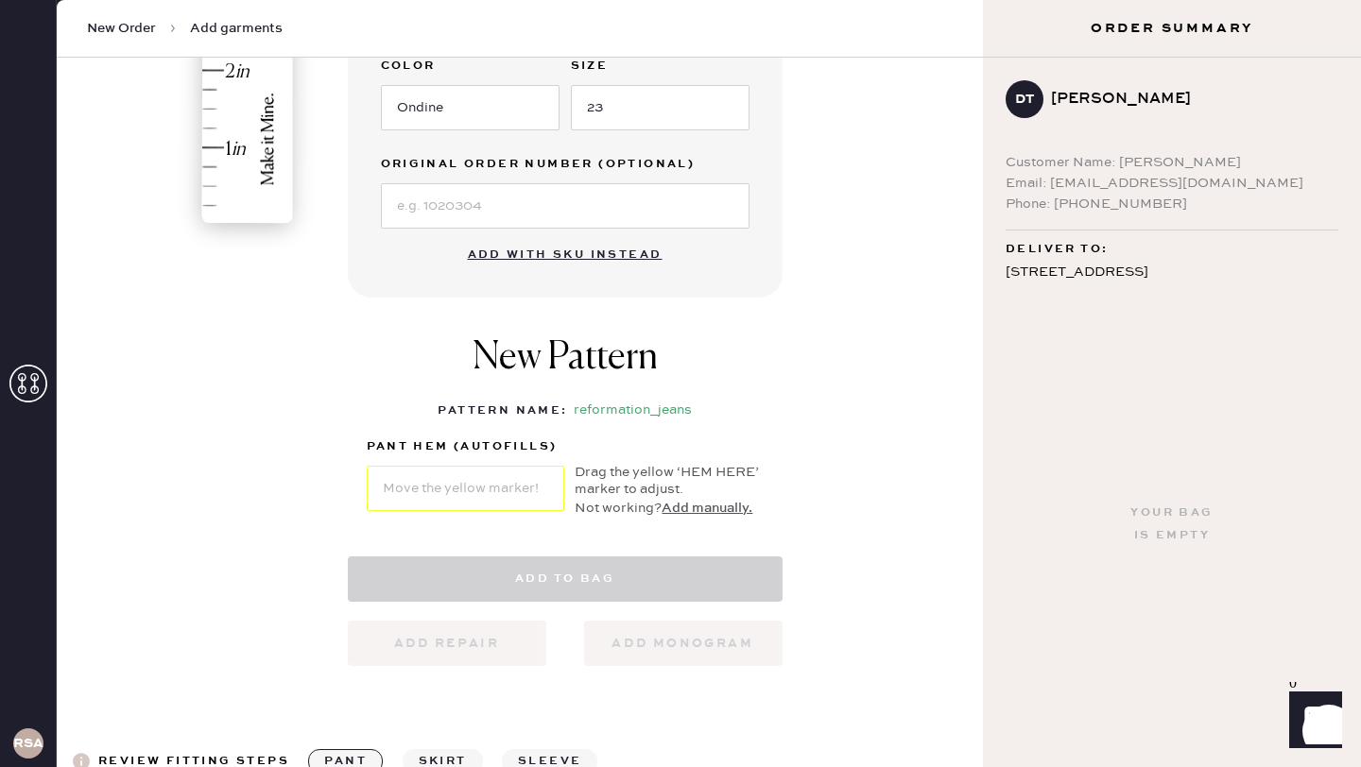
select select "2"
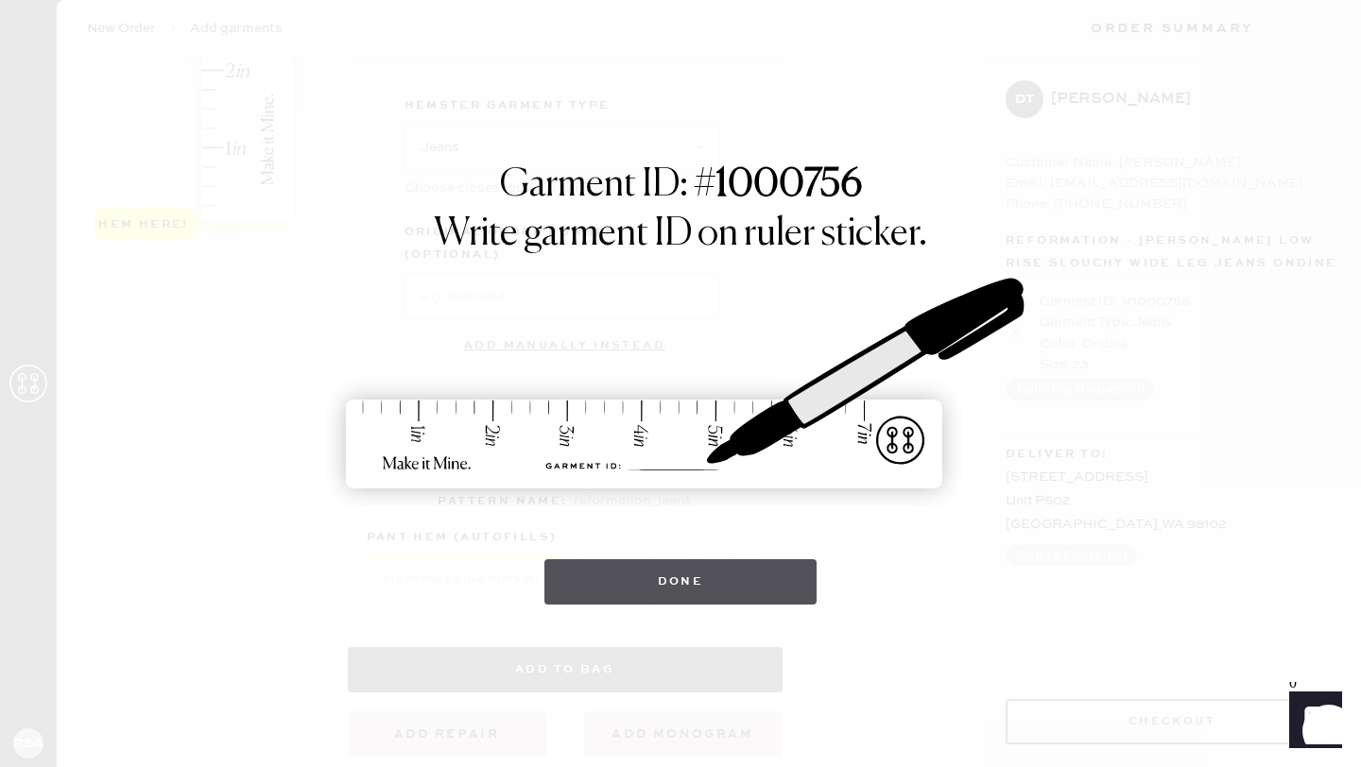
click at [599, 584] on button "Done" at bounding box center [680, 581] width 273 height 45
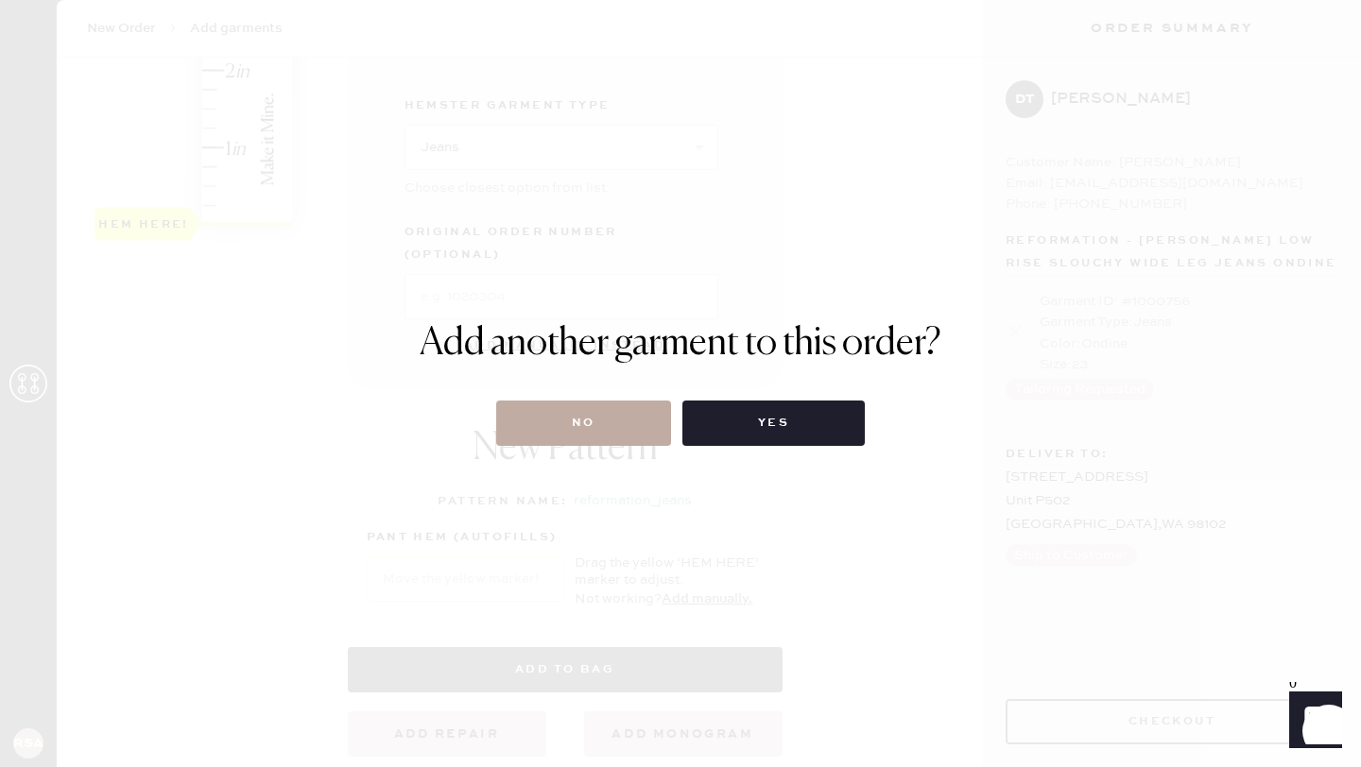
click at [606, 422] on button "No" at bounding box center [583, 423] width 175 height 45
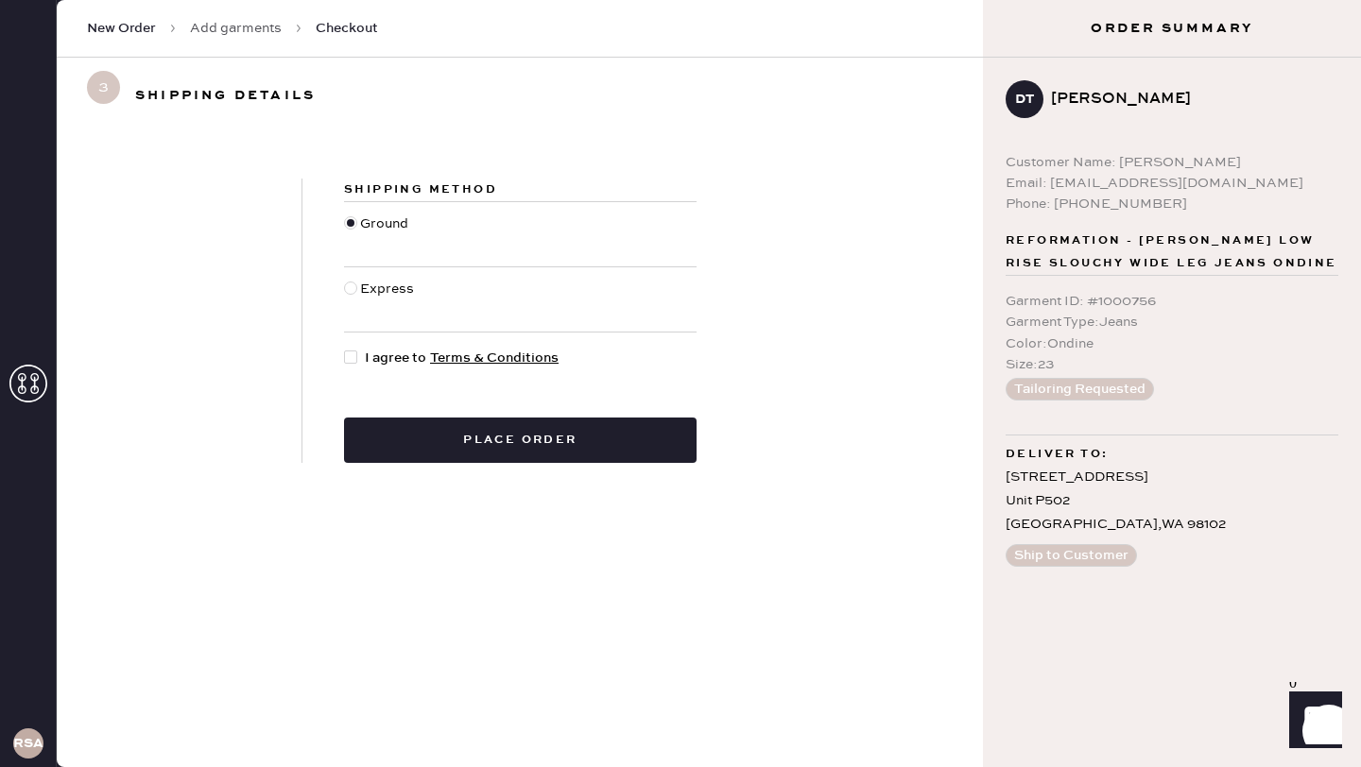
click at [353, 358] on div at bounding box center [350, 357] width 13 height 13
click at [345, 349] on input "I agree to Terms & Conditions" at bounding box center [344, 348] width 1 height 1
checkbox input "true"
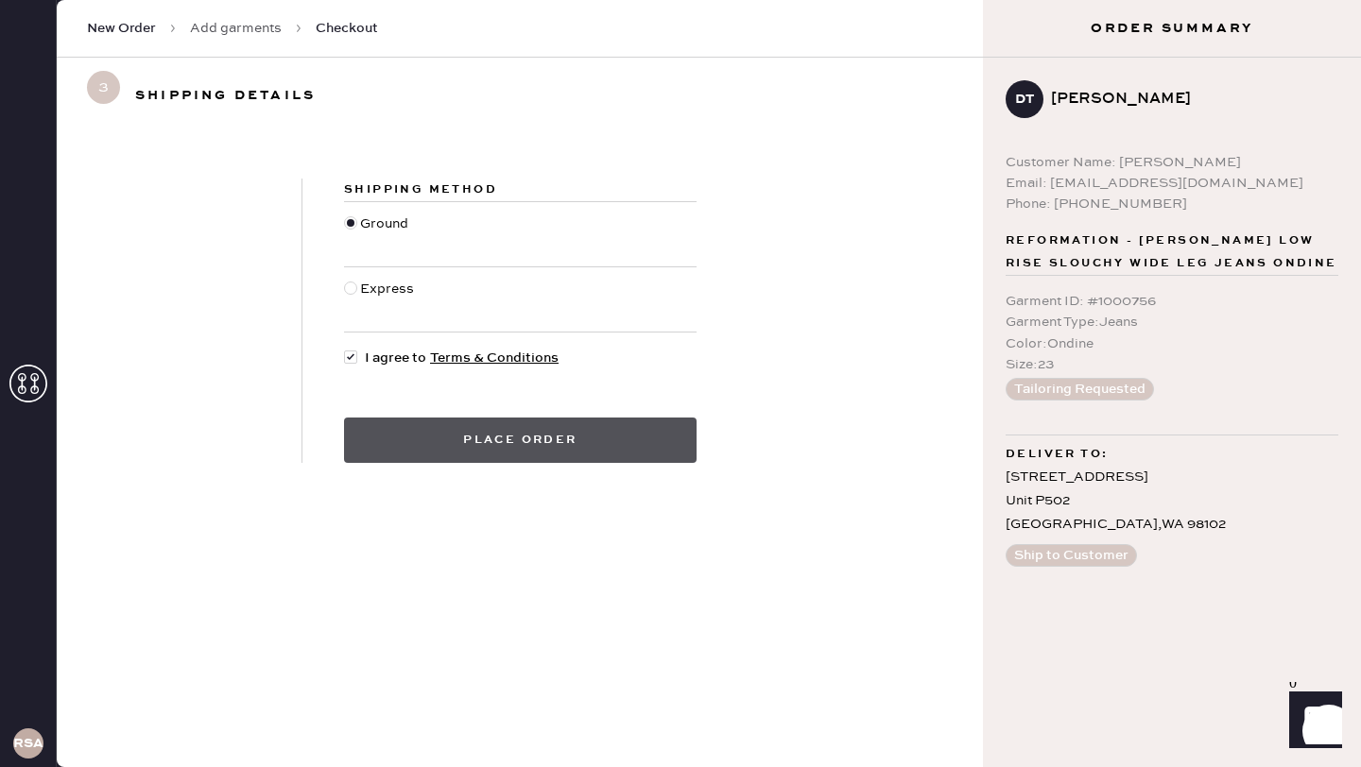
click at [545, 444] on button "Place order" at bounding box center [520, 440] width 352 height 45
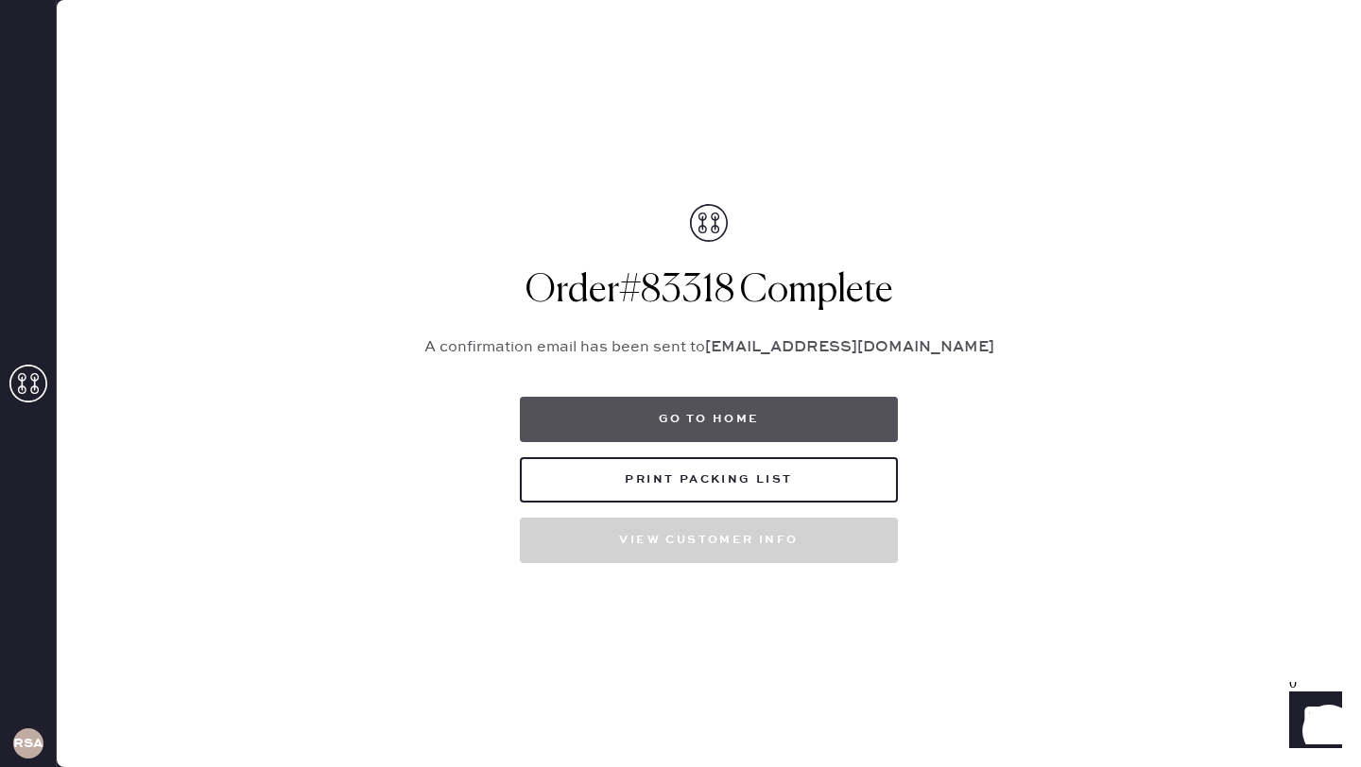
click at [629, 433] on button "Go to home" at bounding box center [709, 419] width 378 height 45
